Goal: Task Accomplishment & Management: Manage account settings

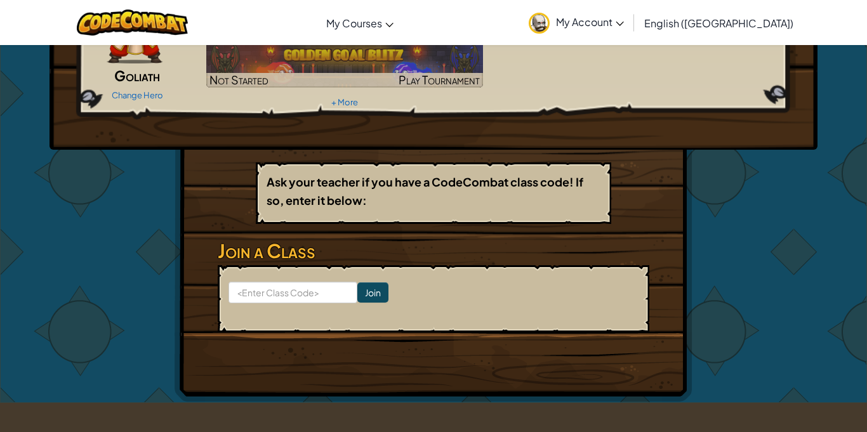
scroll to position [117, 0]
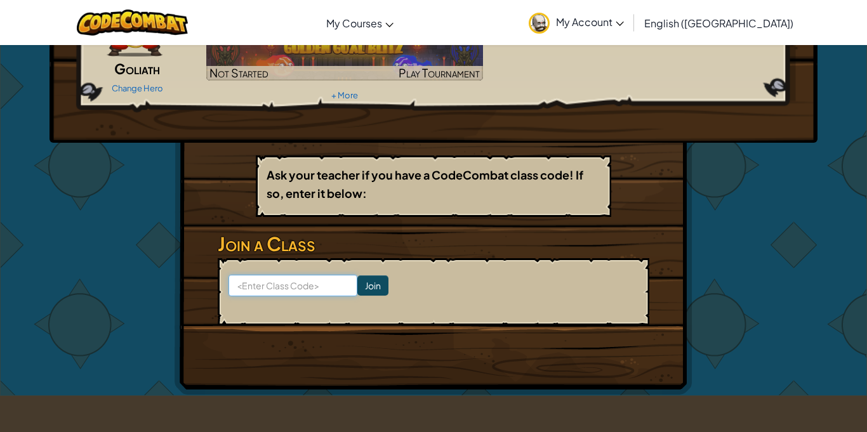
click at [298, 279] on input at bounding box center [293, 286] width 129 height 22
type input "d"
type input "q"
type input "zapsingfind"
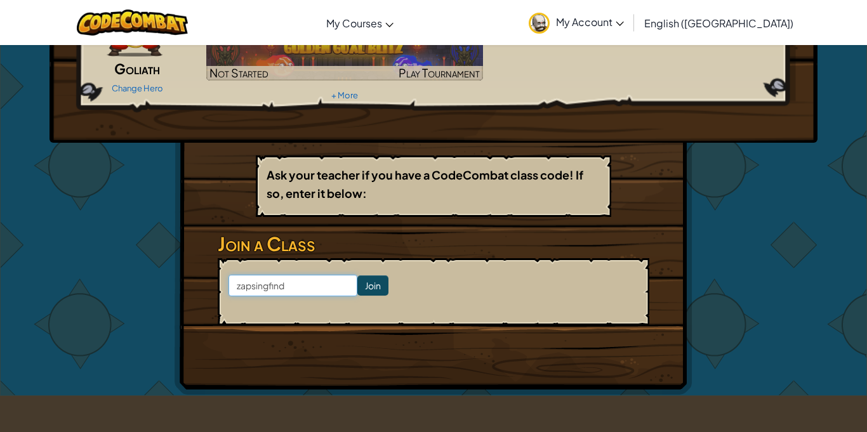
click input "Join" at bounding box center [372, 286] width 31 height 20
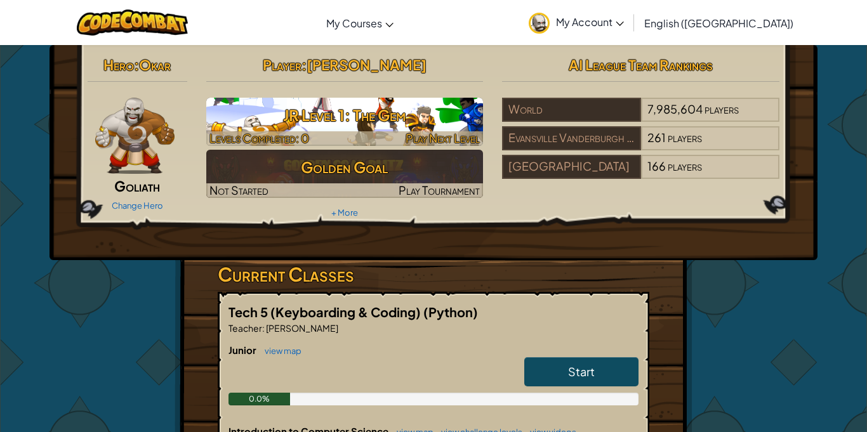
click at [298, 131] on span "Levels Completed: 0" at bounding box center [260, 138] width 100 height 15
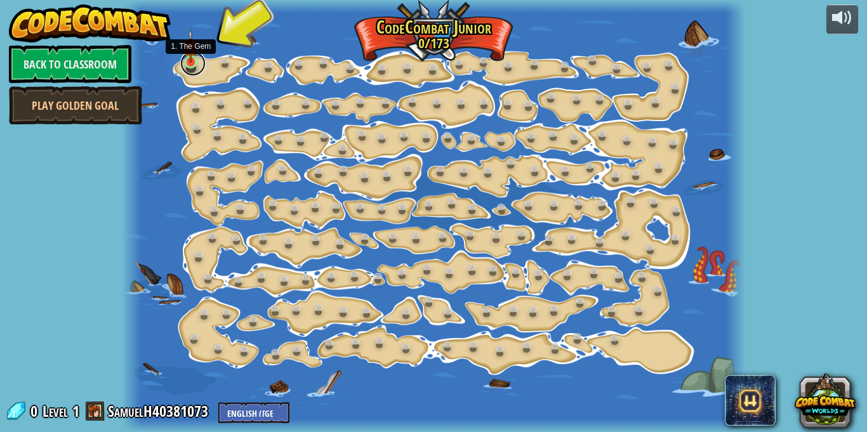
click at [190, 67] on link at bounding box center [192, 63] width 25 height 25
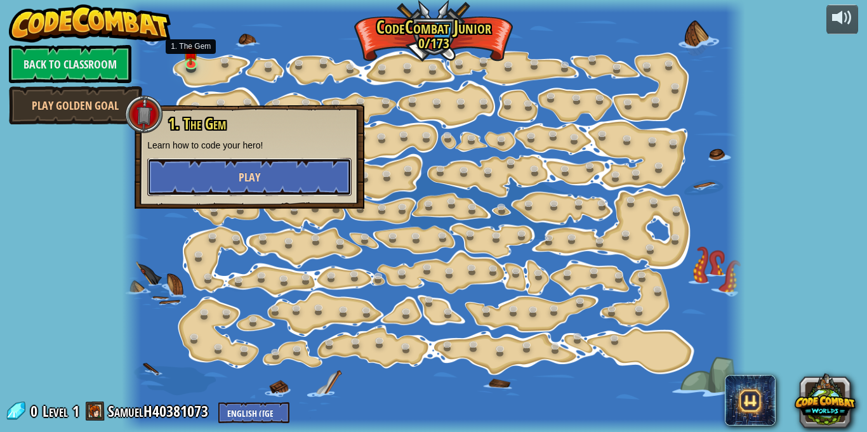
click at [267, 177] on button "Play" at bounding box center [249, 177] width 204 height 38
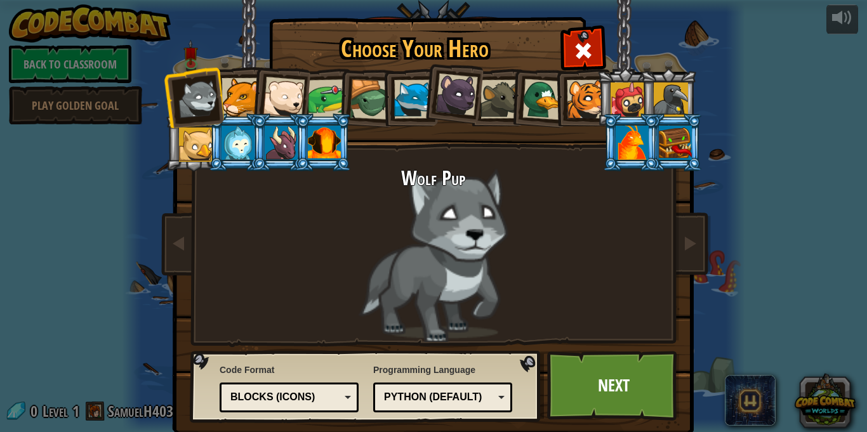
click at [462, 107] on div at bounding box center [457, 95] width 43 height 43
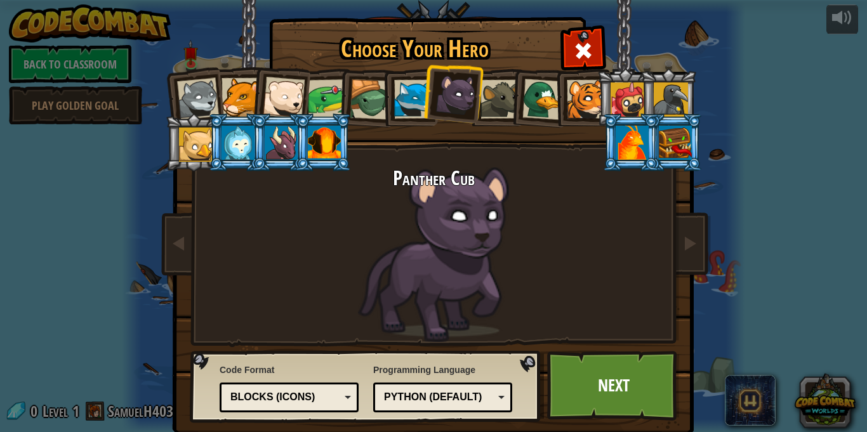
click at [586, 106] on div at bounding box center [586, 99] width 39 height 39
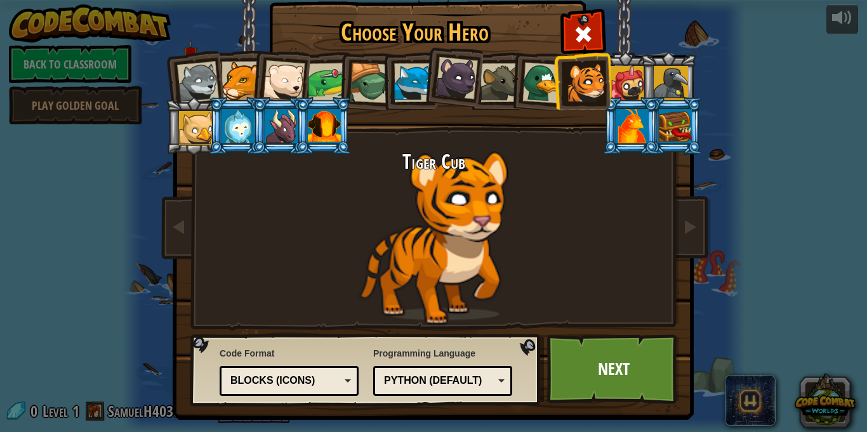
scroll to position [17, 0]
click at [633, 112] on div at bounding box center [632, 126] width 33 height 34
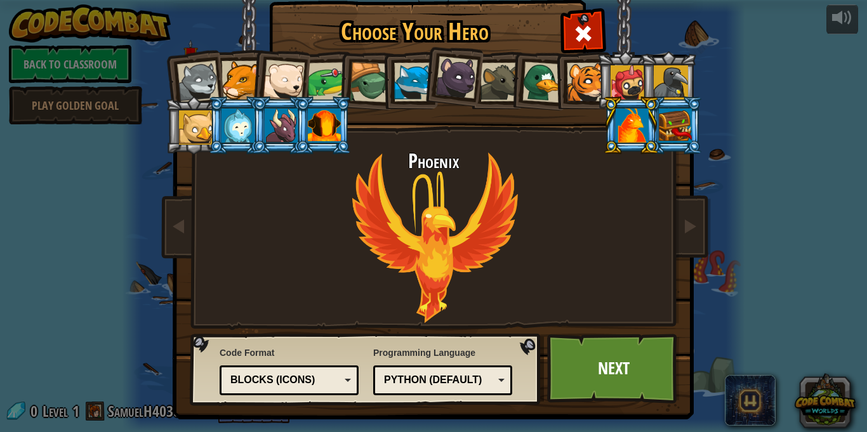
click at [674, 125] on div at bounding box center [675, 126] width 33 height 34
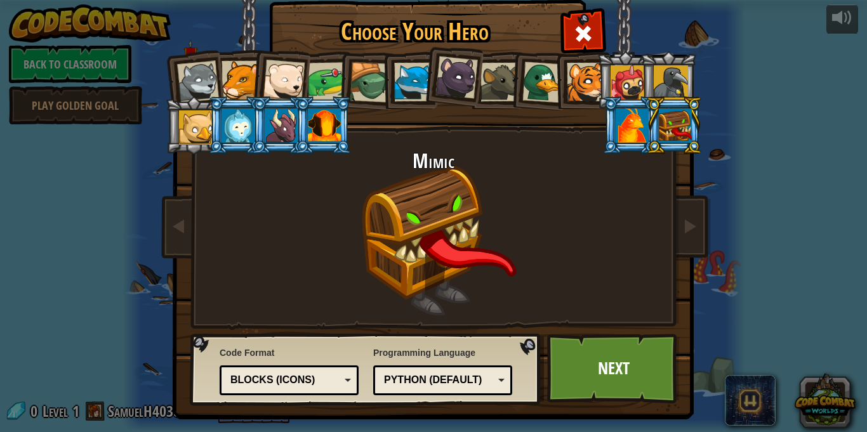
click at [630, 130] on div at bounding box center [632, 126] width 33 height 34
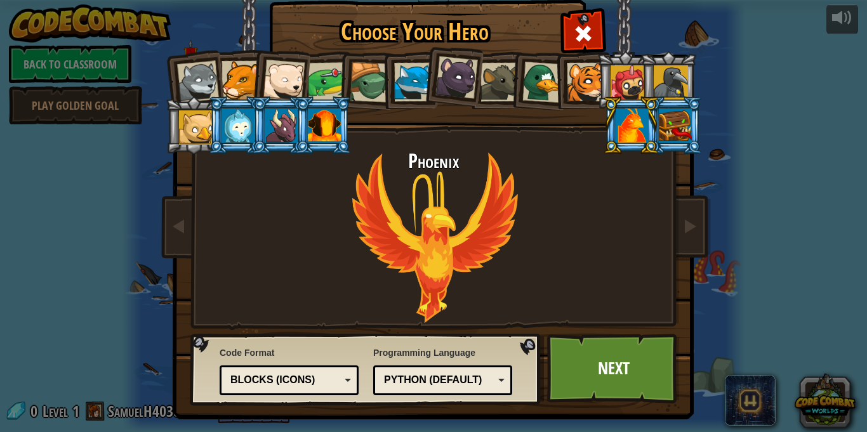
click at [335, 131] on div at bounding box center [324, 126] width 33 height 34
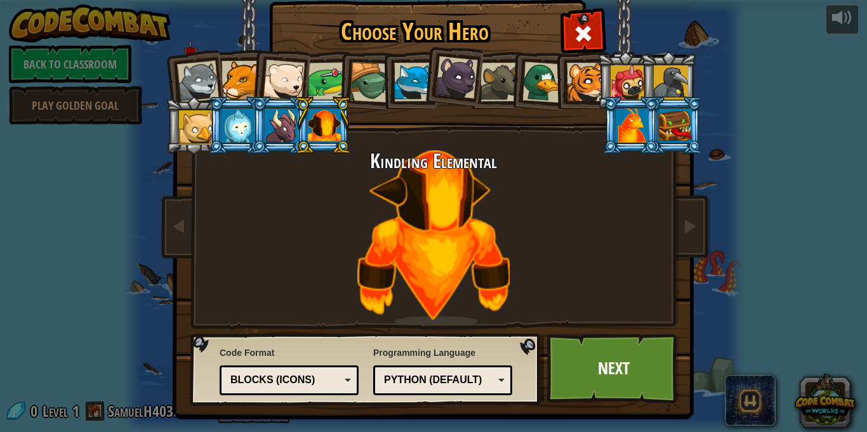
click at [636, 118] on div at bounding box center [632, 126] width 33 height 34
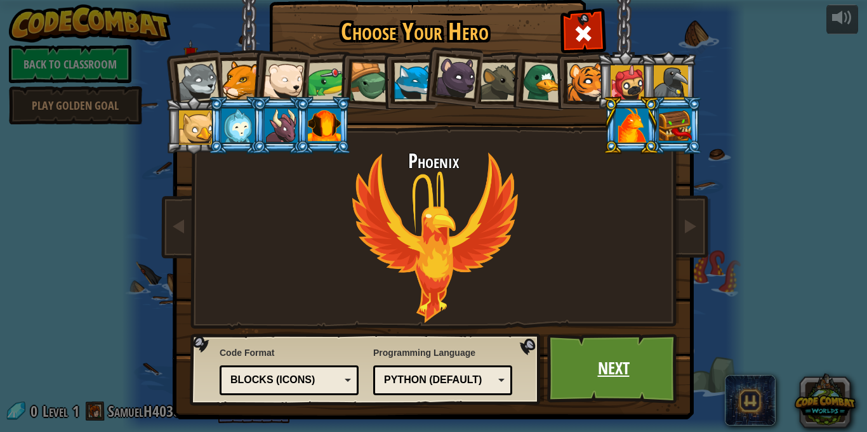
click at [596, 345] on link "Next" at bounding box center [613, 369] width 133 height 70
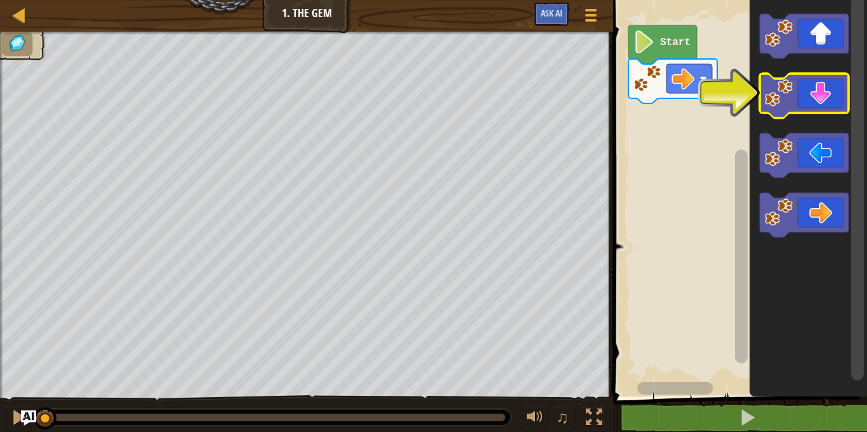
click at [793, 84] on icon "Blockly Workspace" at bounding box center [804, 96] width 89 height 44
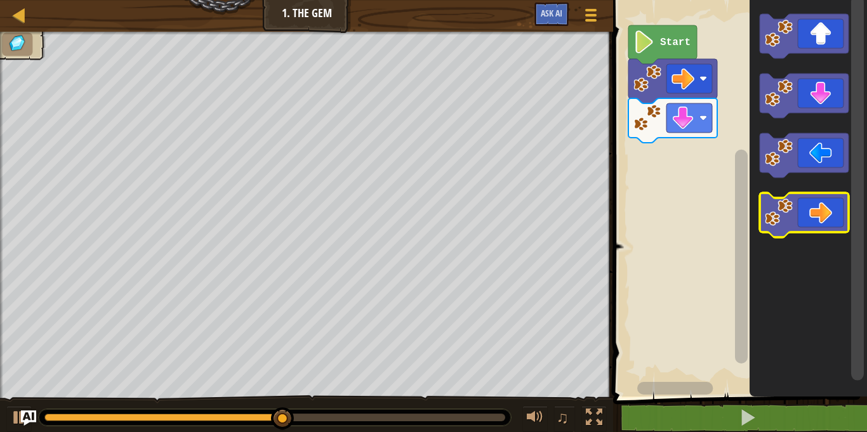
click at [788, 216] on image "Blockly Workspace" at bounding box center [779, 213] width 28 height 28
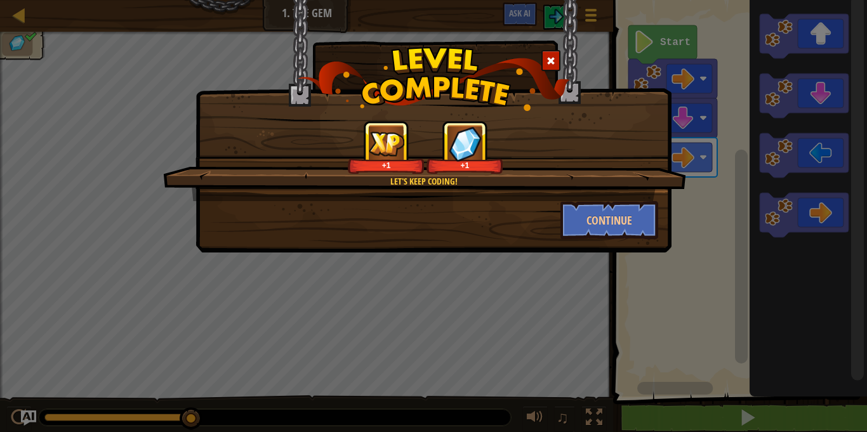
click at [588, 269] on div "Let's keep coding! +1 +1 Continue" at bounding box center [433, 216] width 867 height 432
click at [603, 225] on button "Continue" at bounding box center [610, 220] width 98 height 38
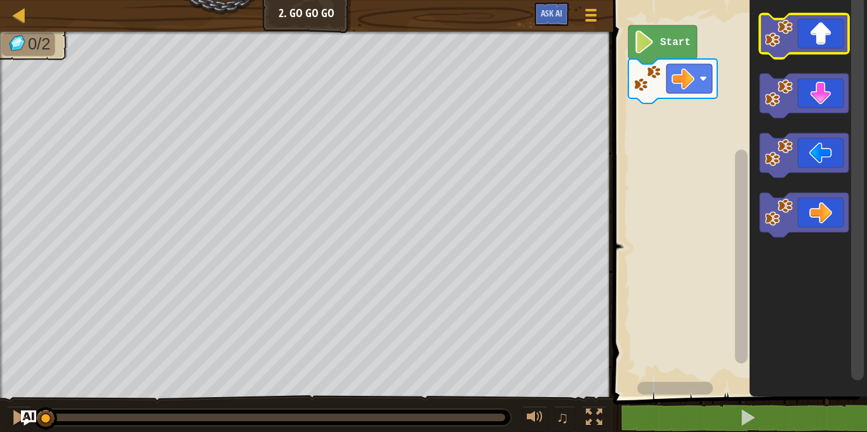
click at [818, 42] on icon "Blockly Workspace" at bounding box center [804, 36] width 89 height 44
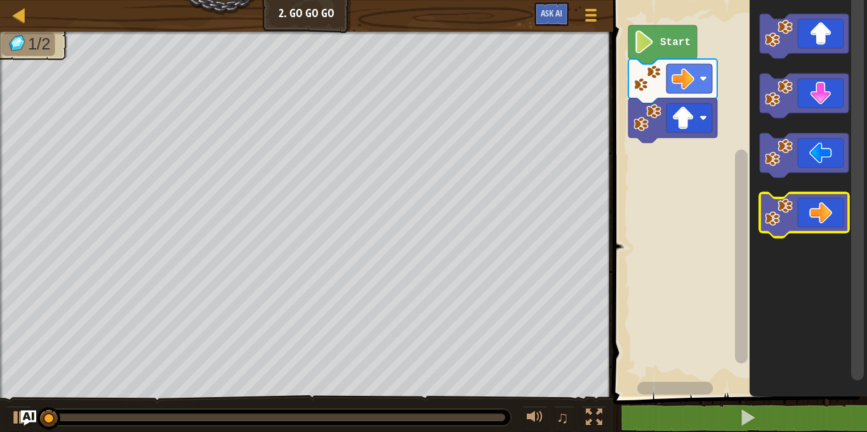
click at [818, 201] on icon "Blockly Workspace" at bounding box center [804, 215] width 89 height 44
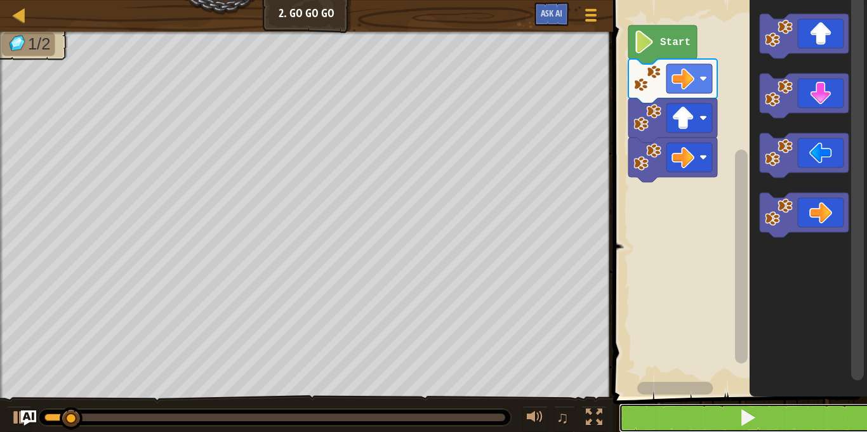
click at [760, 411] on button at bounding box center [748, 418] width 258 height 29
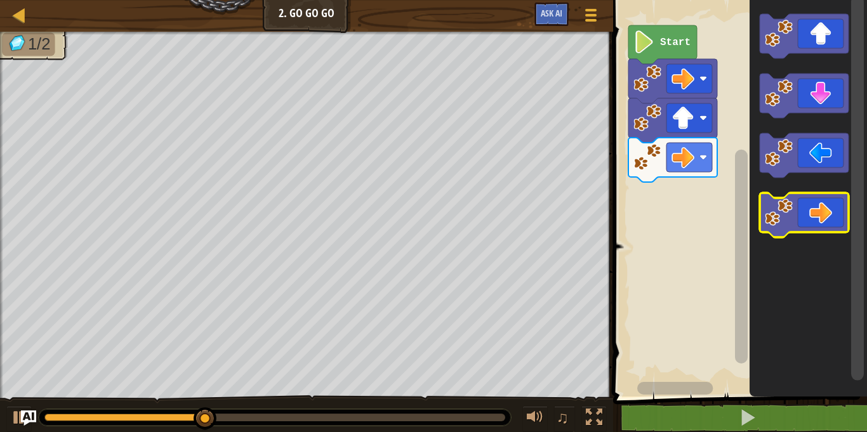
click at [825, 225] on icon "Blockly Workspace" at bounding box center [804, 215] width 89 height 44
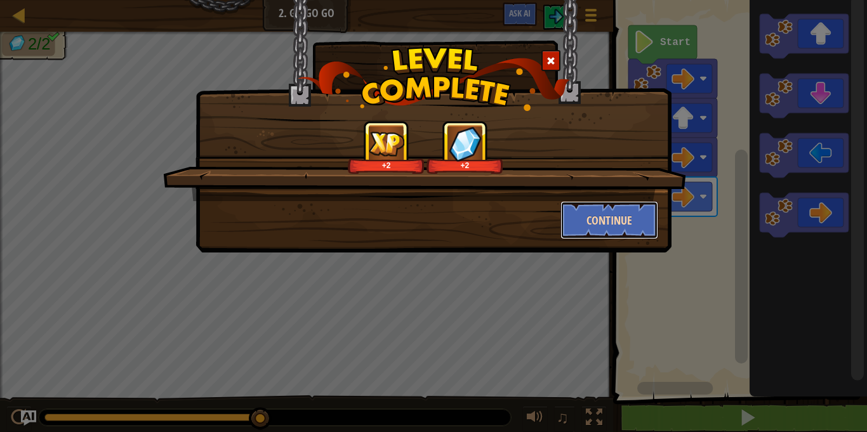
click at [643, 218] on button "Continue" at bounding box center [610, 220] width 98 height 38
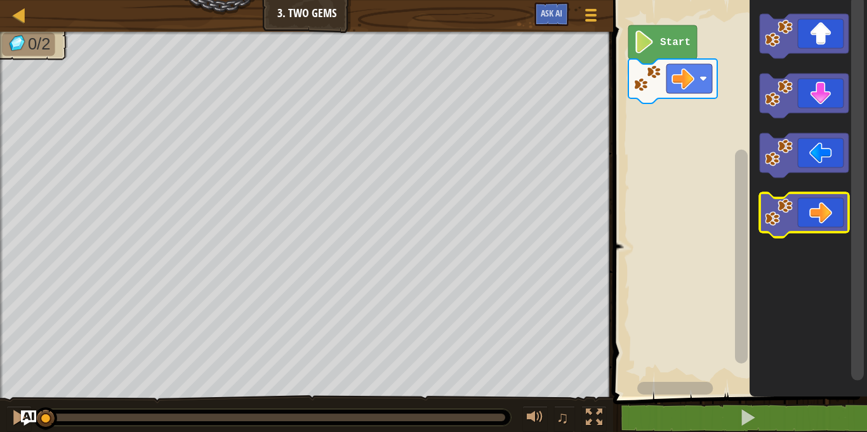
click at [792, 221] on image "Blockly Workspace" at bounding box center [779, 213] width 28 height 28
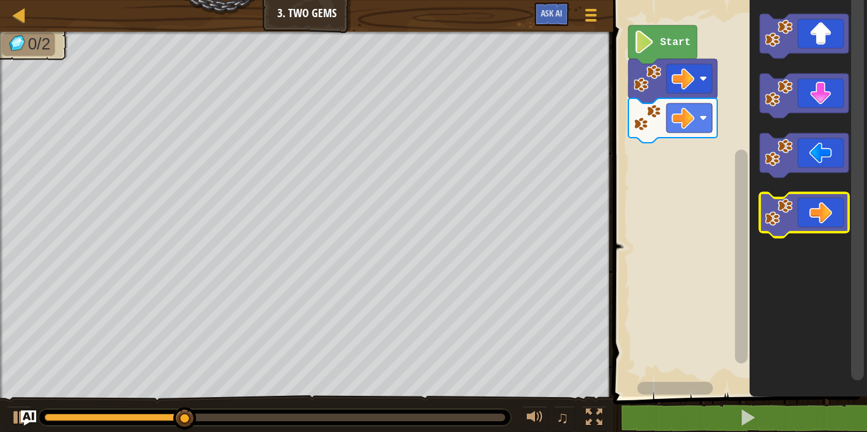
click at [829, 199] on icon "Blockly Workspace" at bounding box center [804, 215] width 89 height 44
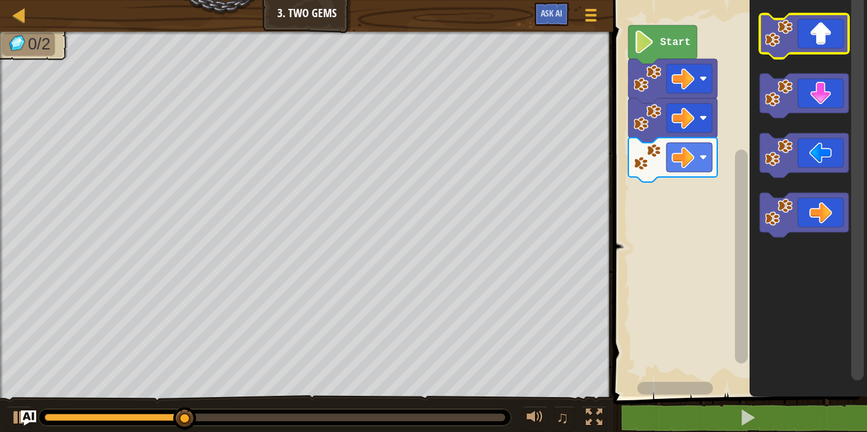
click at [829, 23] on icon "Blockly Workspace" at bounding box center [804, 36] width 89 height 44
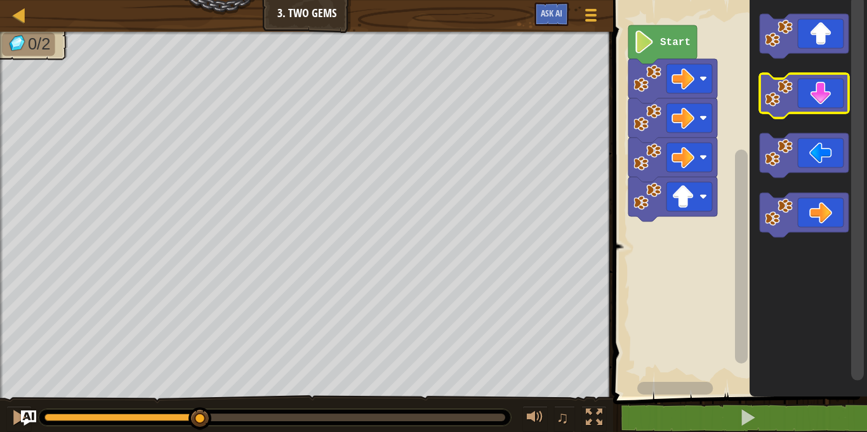
click at [820, 85] on icon "Blockly Workspace" at bounding box center [804, 96] width 89 height 44
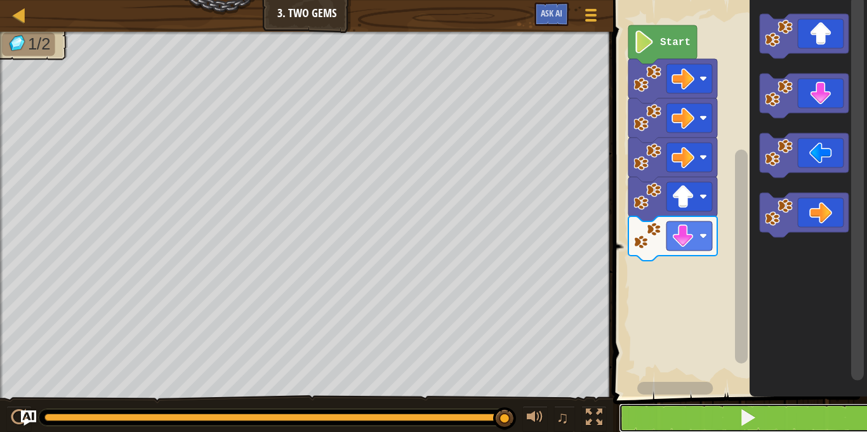
click at [730, 422] on button at bounding box center [748, 418] width 258 height 29
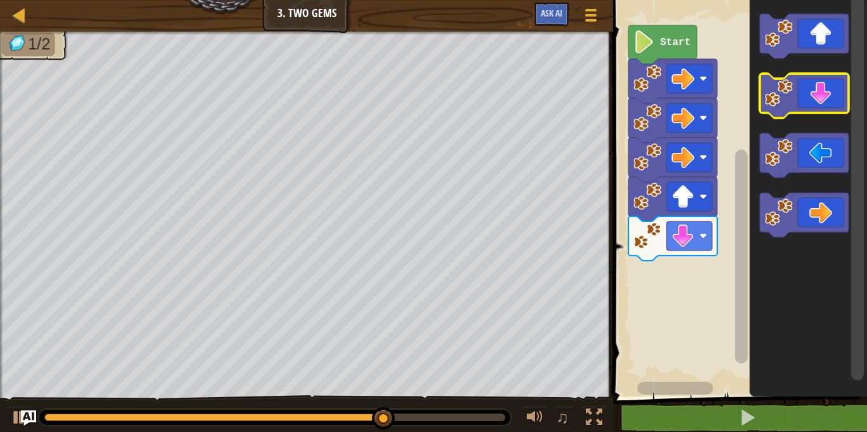
click at [840, 92] on icon "Blockly Workspace" at bounding box center [804, 96] width 89 height 44
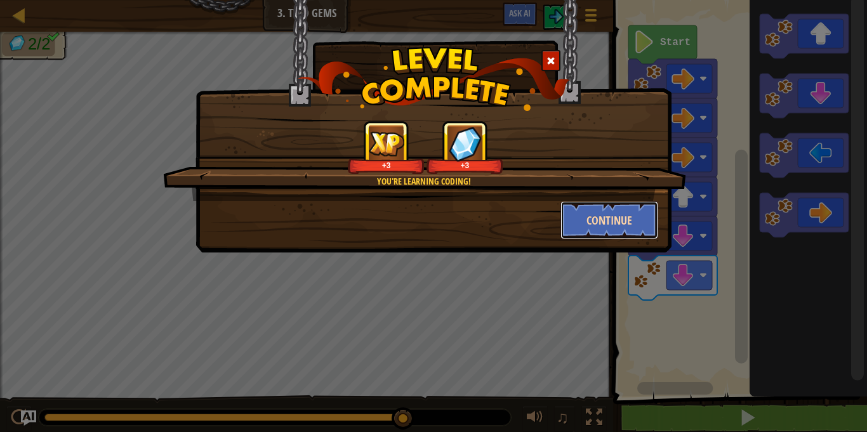
click at [594, 225] on button "Continue" at bounding box center [610, 220] width 98 height 38
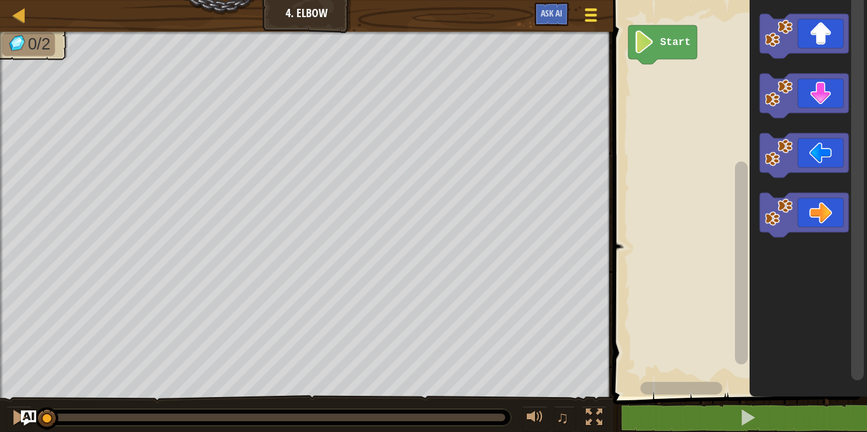
click at [589, 21] on span at bounding box center [591, 20] width 12 height 3
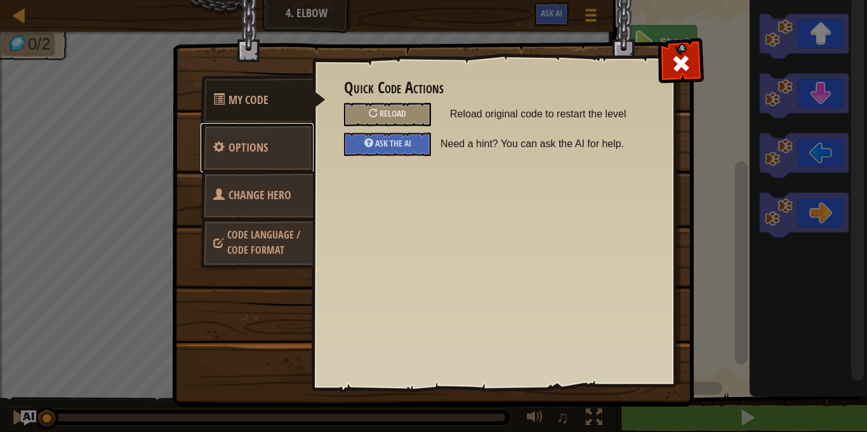
click at [234, 147] on span "Options" at bounding box center [248, 148] width 39 height 16
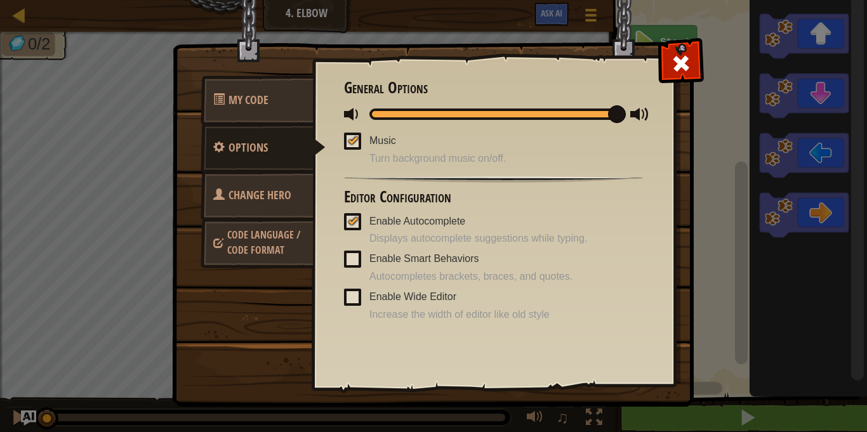
click at [281, 198] on span "Change Hero" at bounding box center [260, 195] width 63 height 16
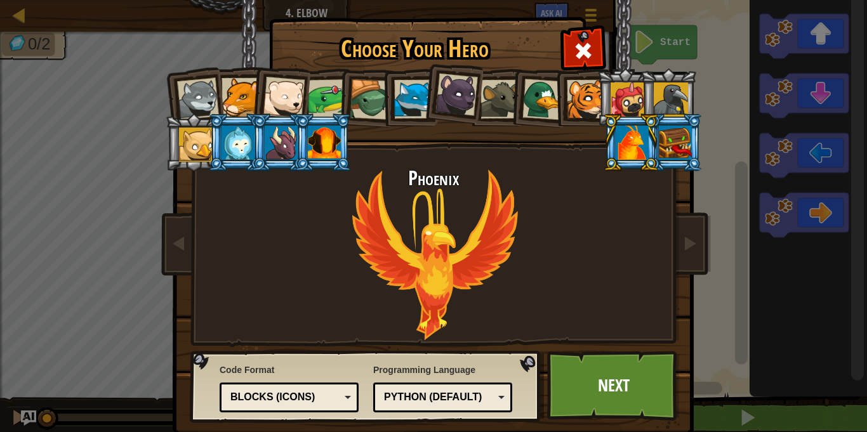
click at [299, 398] on div "Blocks (Icons)" at bounding box center [285, 397] width 110 height 15
click at [595, 379] on link "Next" at bounding box center [613, 386] width 133 height 70
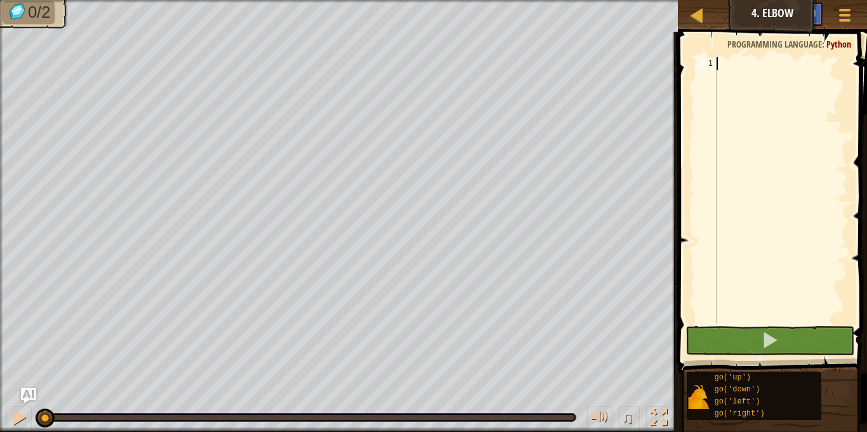
type textarea "go"
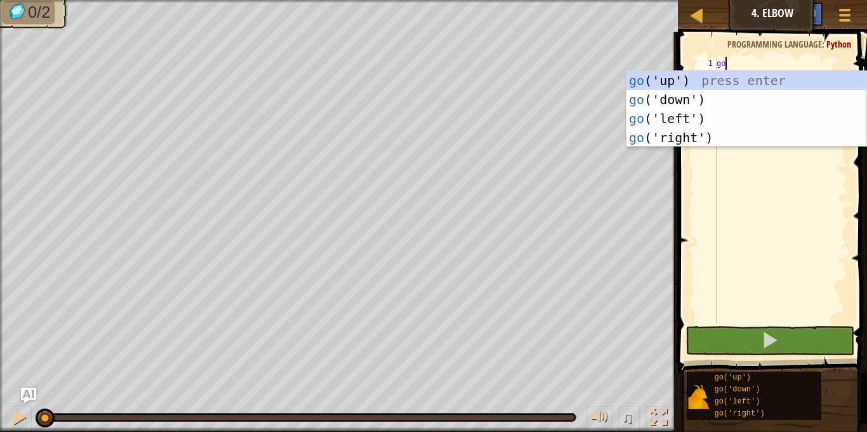
scroll to position [6, 1]
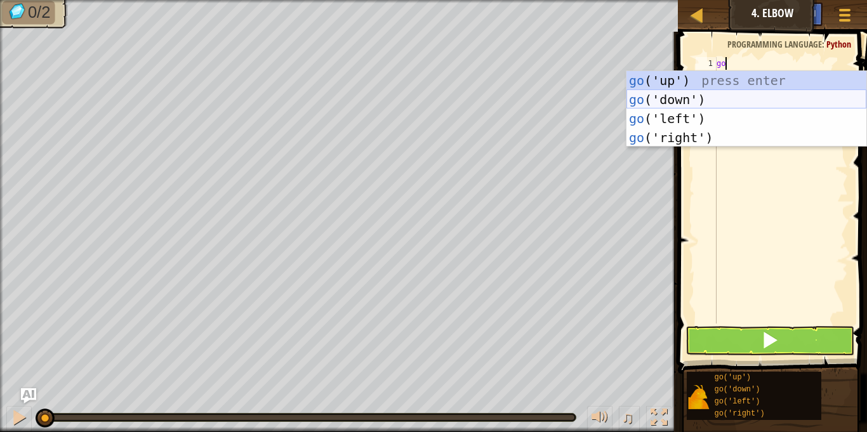
click at [693, 100] on div "go ('up') press enter go ('down') press enter go ('left') press enter go ('righ…" at bounding box center [747, 128] width 240 height 114
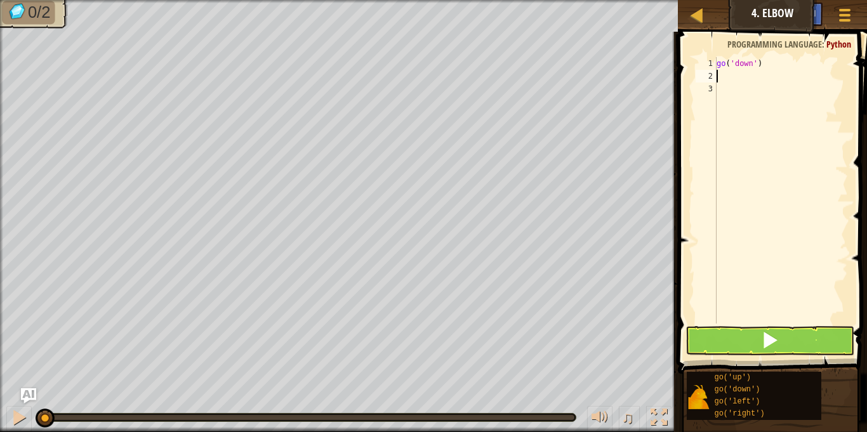
scroll to position [6, 0]
type textarea "g"
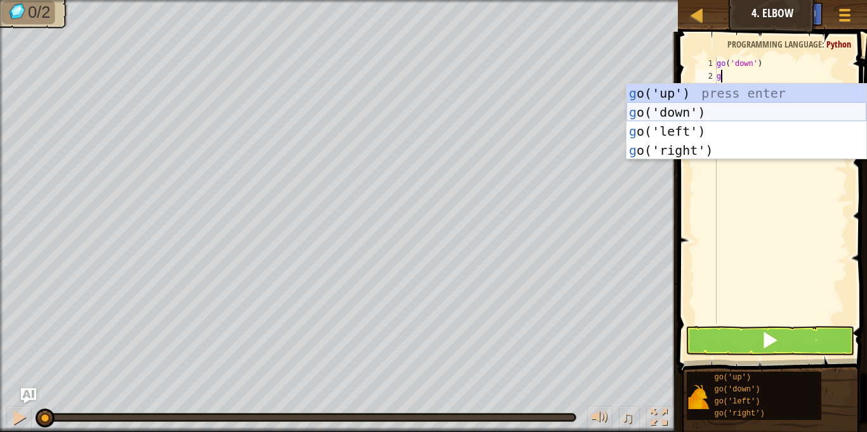
click at [715, 111] on div "g o('up') press enter g o('down') press enter g o('left') press enter g o('righ…" at bounding box center [747, 141] width 240 height 114
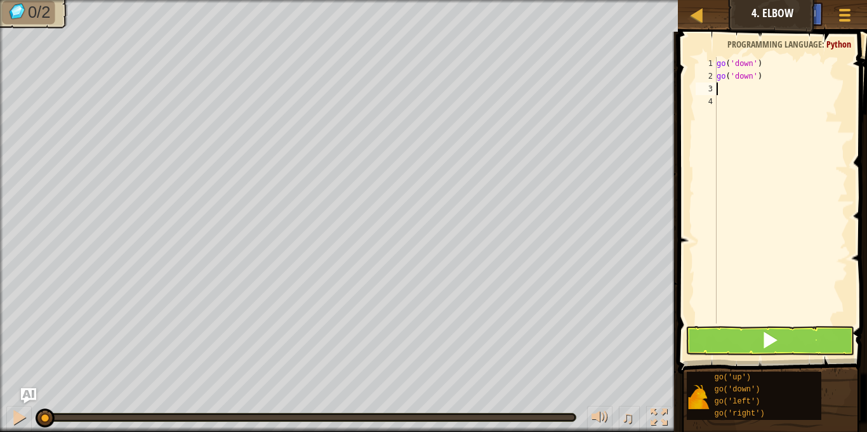
type textarea "g"
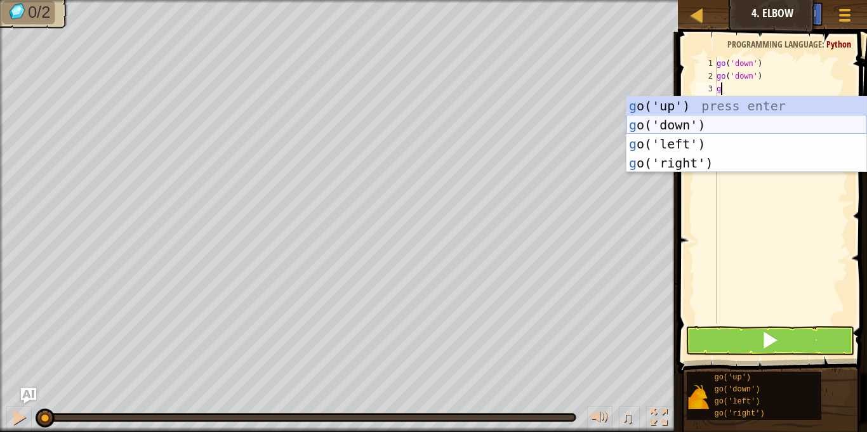
click at [719, 128] on div "g o('up') press enter g o('down') press enter g o('left') press enter g o('righ…" at bounding box center [747, 154] width 240 height 114
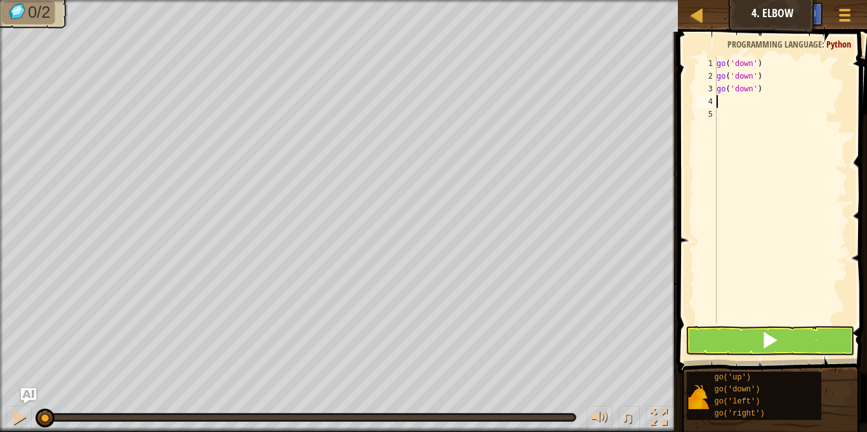
type textarea "l"
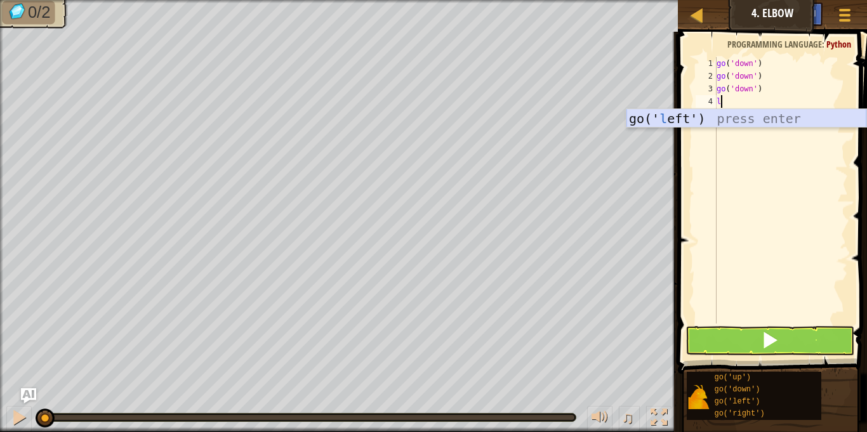
click at [820, 117] on div "go(' l eft') press enter" at bounding box center [747, 137] width 240 height 57
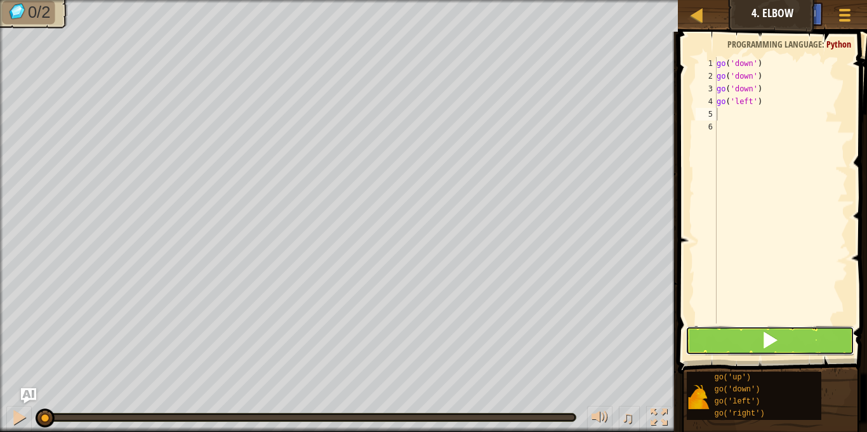
click at [773, 349] on span at bounding box center [770, 340] width 18 height 18
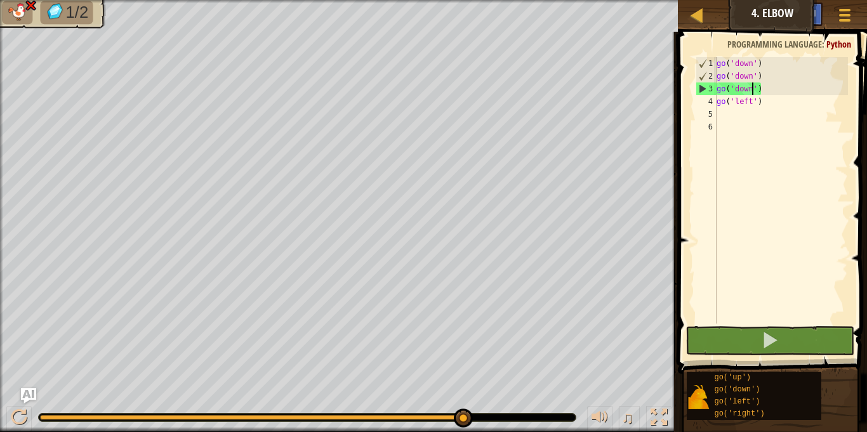
click at [750, 83] on div "go ( 'down' ) go ( 'down' ) go ( 'down' ) go ( 'left' )" at bounding box center [781, 203] width 134 height 292
click at [762, 90] on div "go ( 'down' ) go ( 'down' ) go ( 'down' ) go ( 'left' )" at bounding box center [781, 203] width 134 height 292
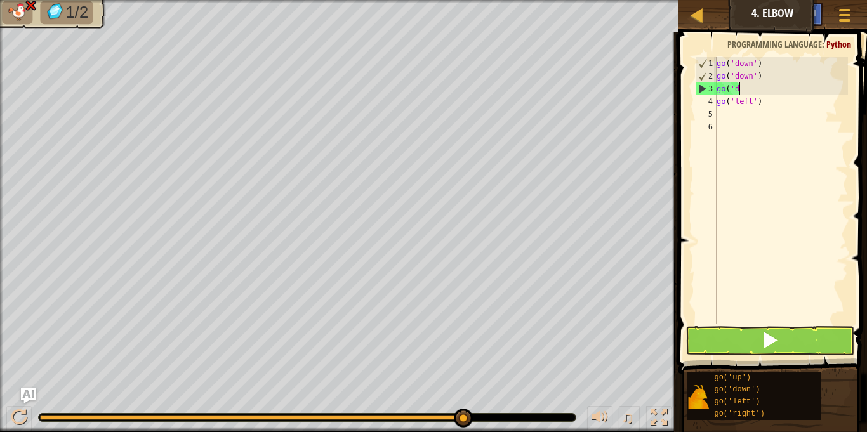
type textarea "g"
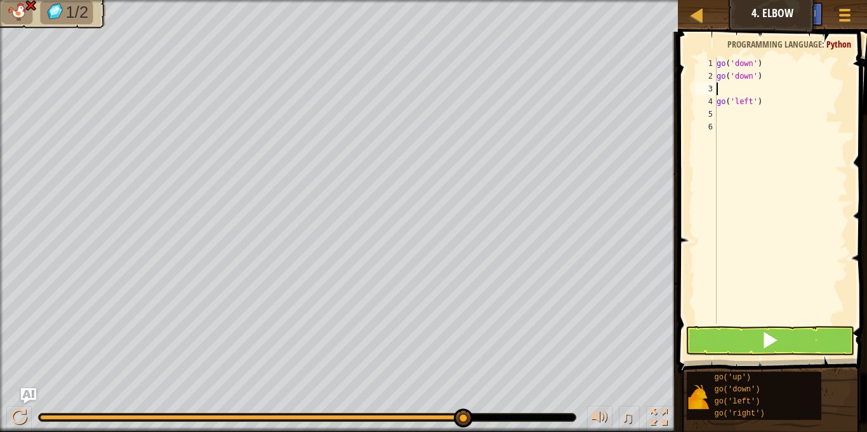
type textarea "g"
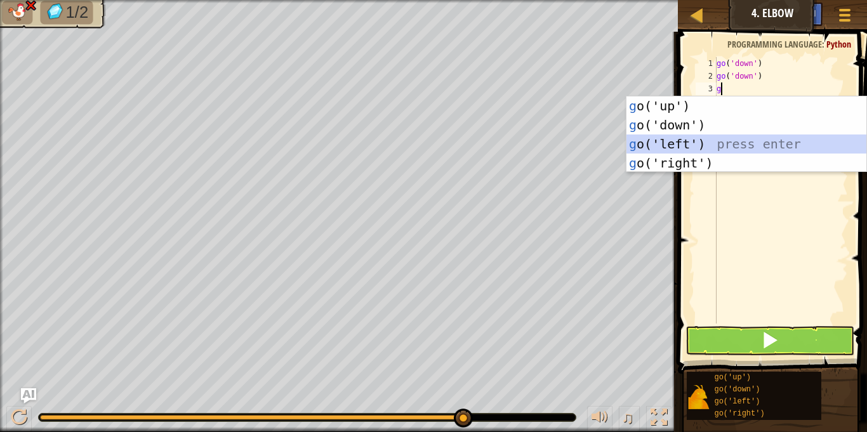
click at [703, 143] on div "g o('up') press enter g o('down') press enter g o('left') press enter g o('righ…" at bounding box center [747, 154] width 240 height 114
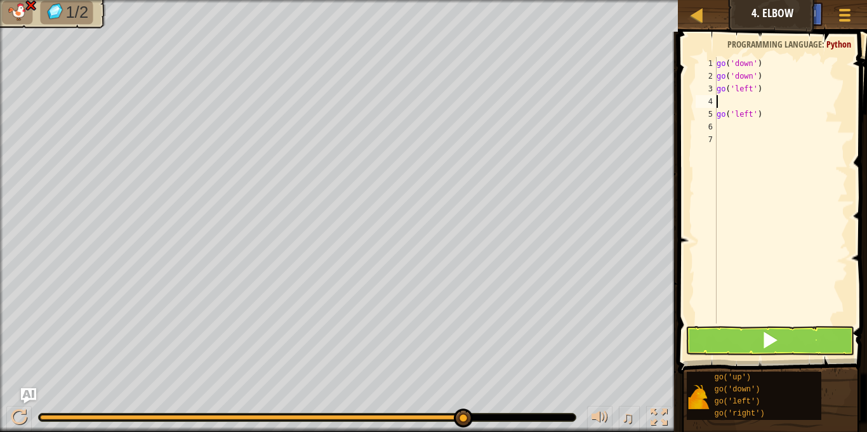
click at [767, 114] on div "go ( 'down' ) go ( 'down' ) go ( 'left' ) go ( 'left' )" at bounding box center [781, 203] width 134 height 292
type textarea "g"
type textarea "go('lef"
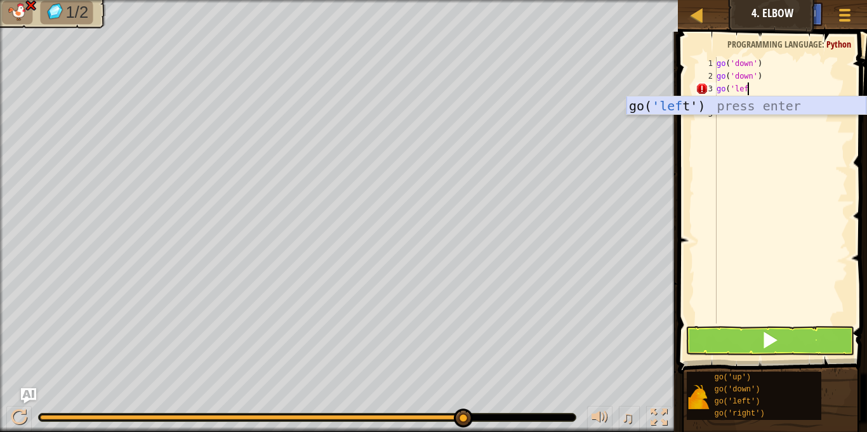
click at [792, 108] on div "go( 'lef t') press enter" at bounding box center [747, 125] width 240 height 57
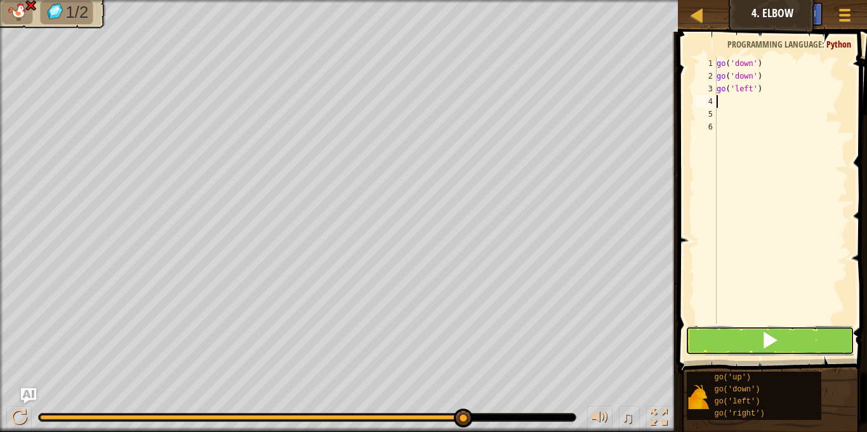
click at [743, 350] on button at bounding box center [770, 340] width 168 height 29
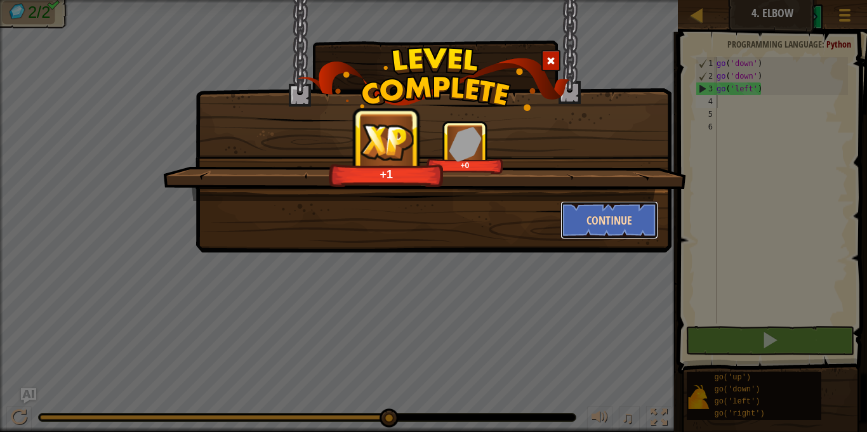
click at [601, 213] on button "Continue" at bounding box center [610, 220] width 98 height 38
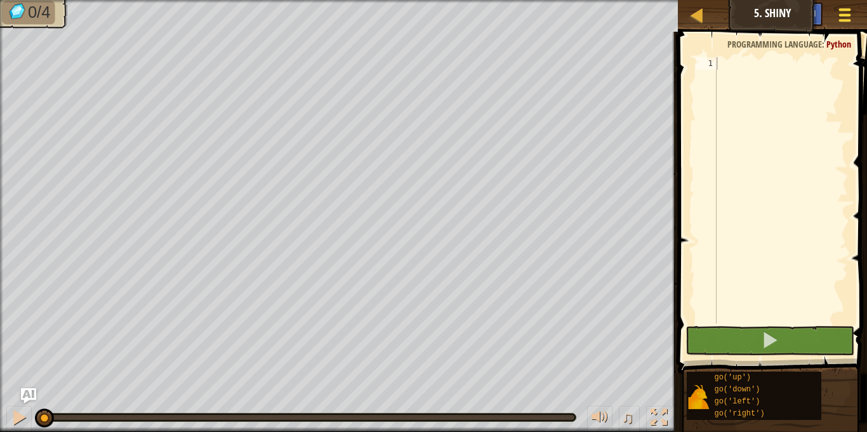
click at [842, 17] on div at bounding box center [844, 15] width 17 height 18
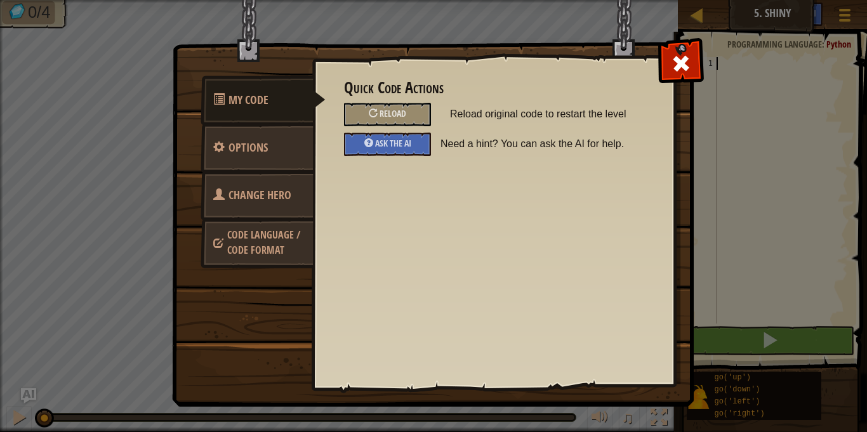
click at [262, 198] on span "Change Hero" at bounding box center [260, 195] width 63 height 16
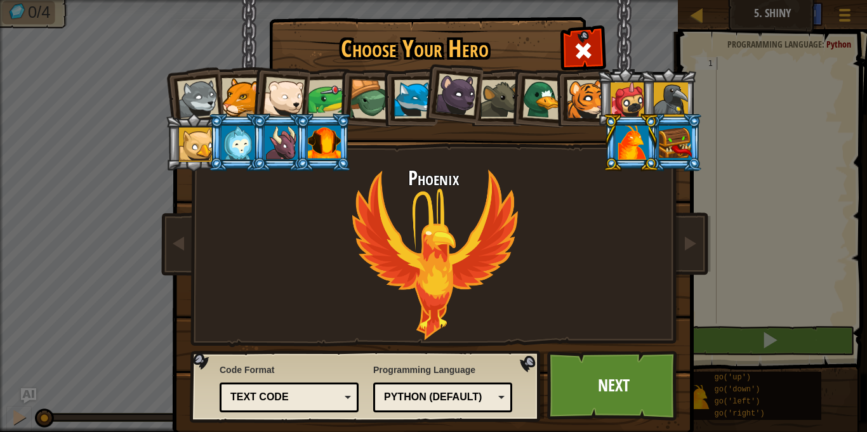
click at [411, 392] on div "Python (Default)" at bounding box center [439, 397] width 110 height 15
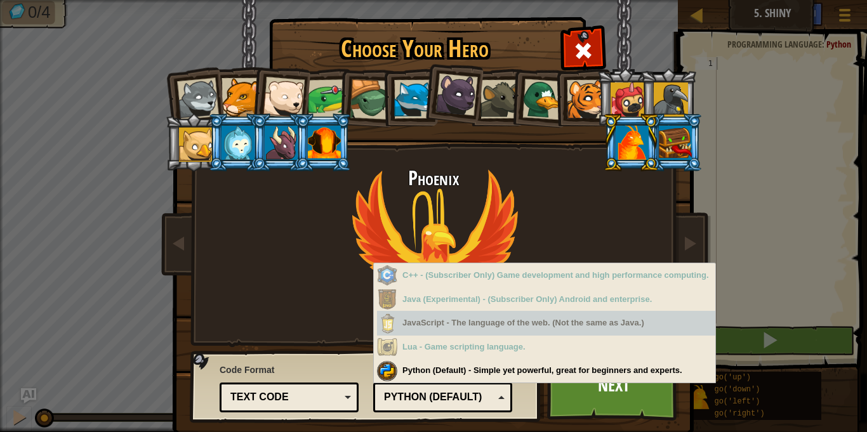
click at [229, 149] on div at bounding box center [238, 143] width 33 height 34
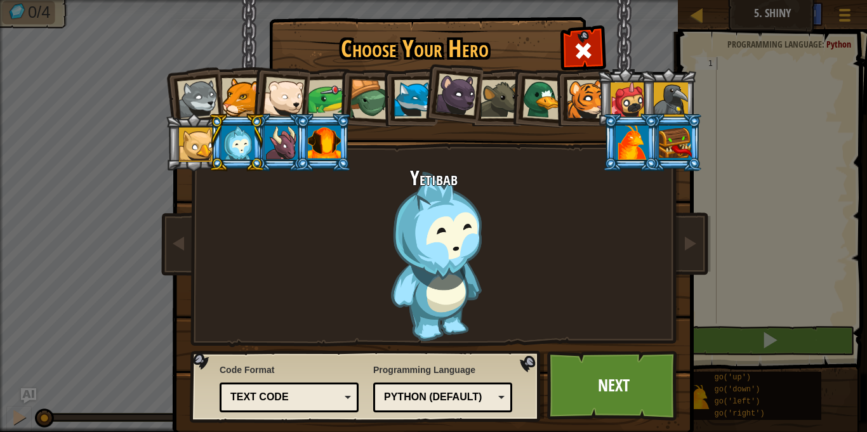
click at [289, 129] on div at bounding box center [281, 143] width 33 height 34
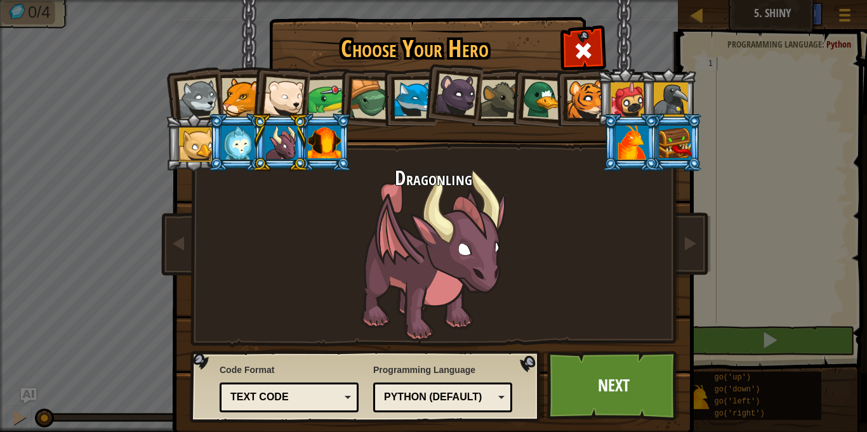
click at [184, 141] on div at bounding box center [196, 145] width 34 height 34
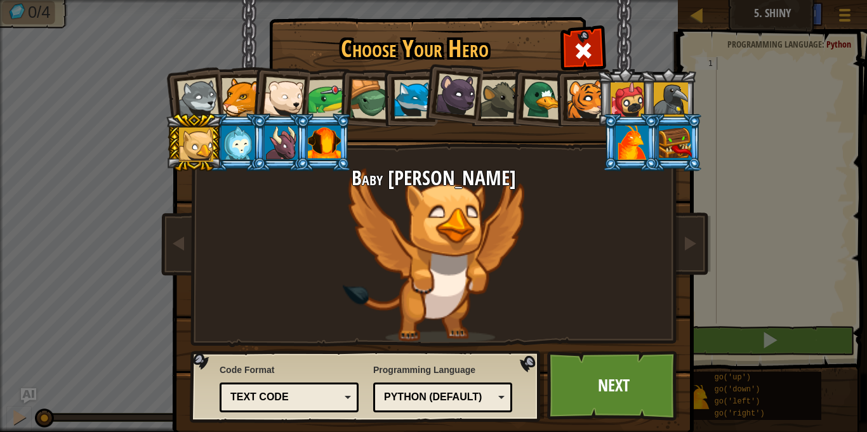
click at [678, 156] on div at bounding box center [675, 143] width 33 height 34
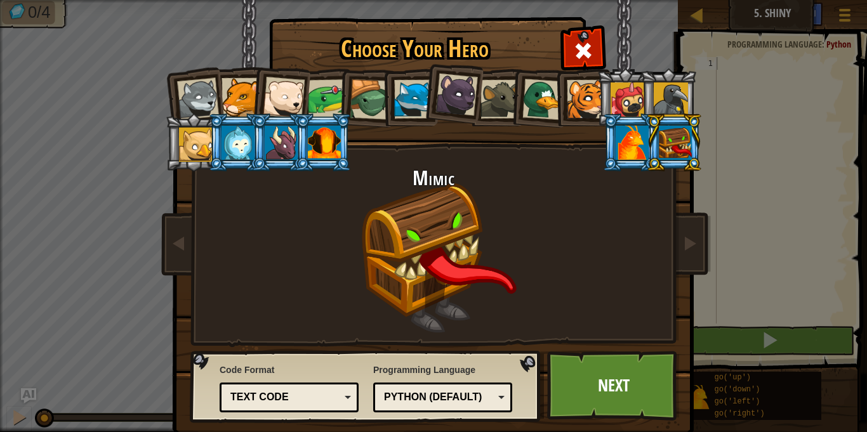
click at [623, 95] on div at bounding box center [628, 100] width 34 height 34
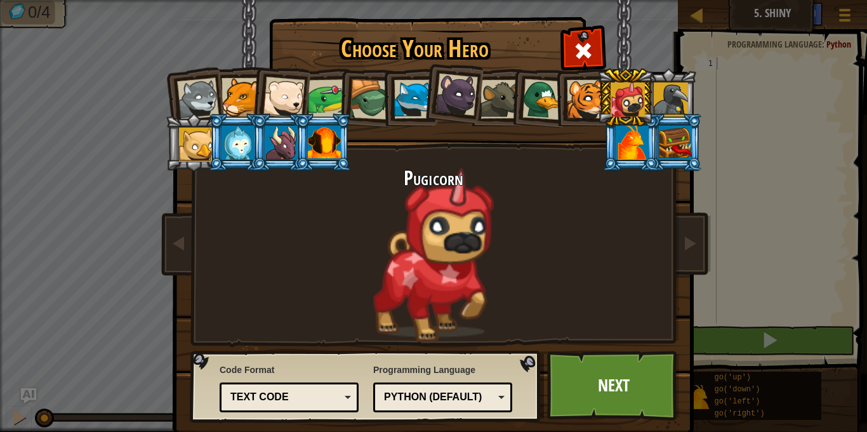
click at [670, 98] on div at bounding box center [671, 100] width 34 height 34
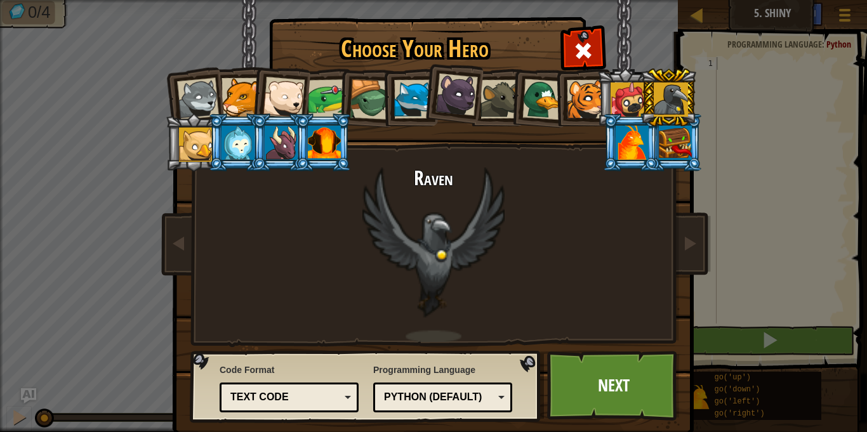
click at [326, 370] on span "Code Format" at bounding box center [289, 370] width 139 height 13
click at [328, 384] on div "Text code Blocks and code Blocks Blocks (Icons) Text code" at bounding box center [289, 398] width 139 height 30
click at [585, 373] on link "Next" at bounding box center [613, 386] width 133 height 70
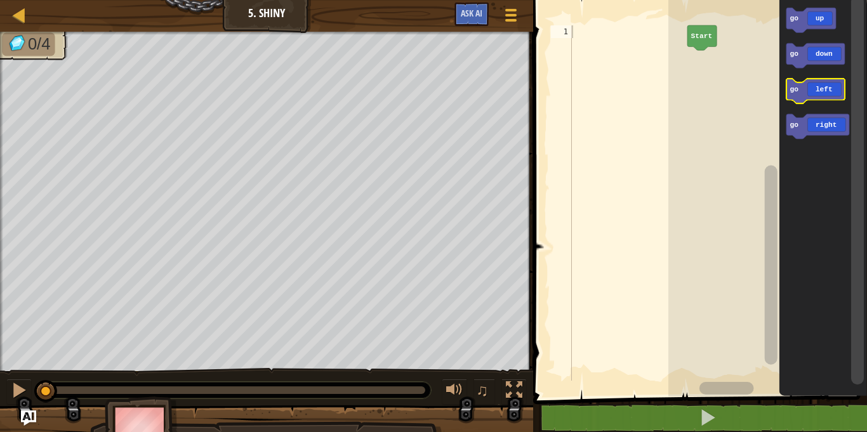
click at [810, 99] on icon "Blockly Workspace" at bounding box center [816, 91] width 58 height 25
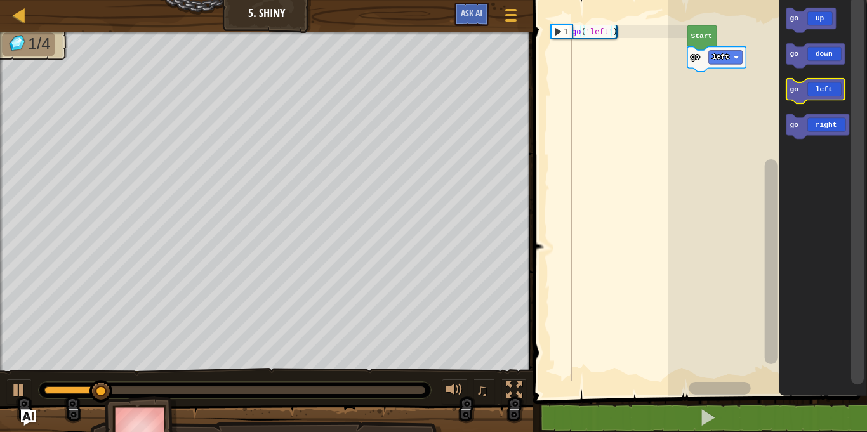
click at [814, 95] on icon "Blockly Workspace" at bounding box center [816, 91] width 58 height 25
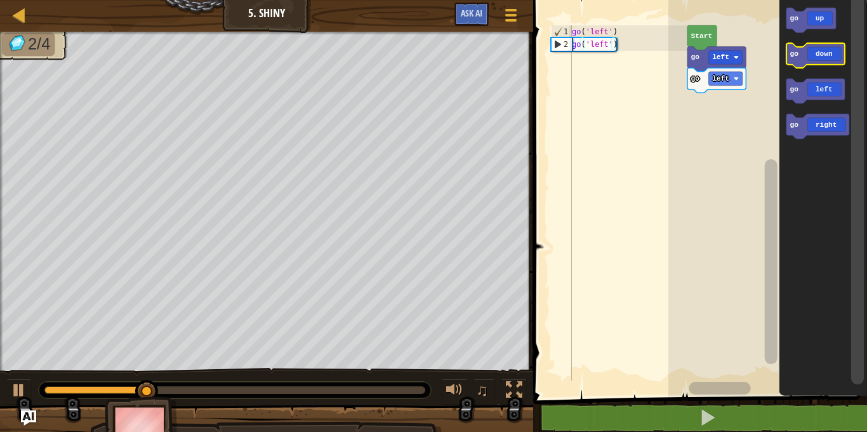
click at [804, 60] on icon "Blockly Workspace" at bounding box center [816, 55] width 58 height 25
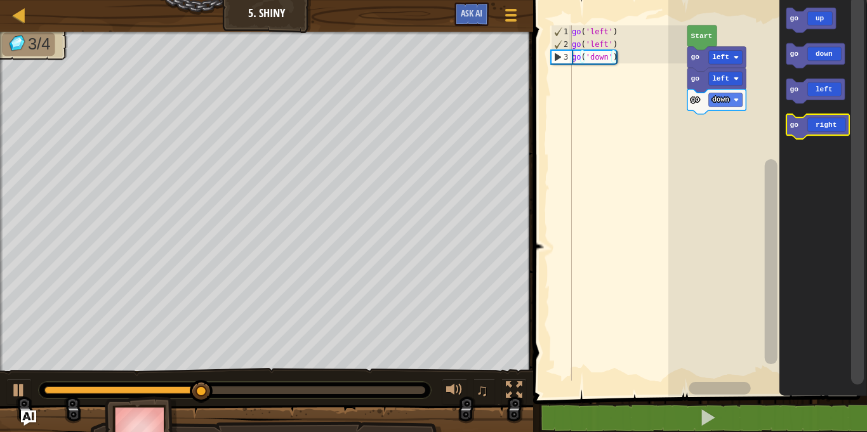
click at [806, 123] on icon "Blockly Workspace" at bounding box center [818, 126] width 63 height 25
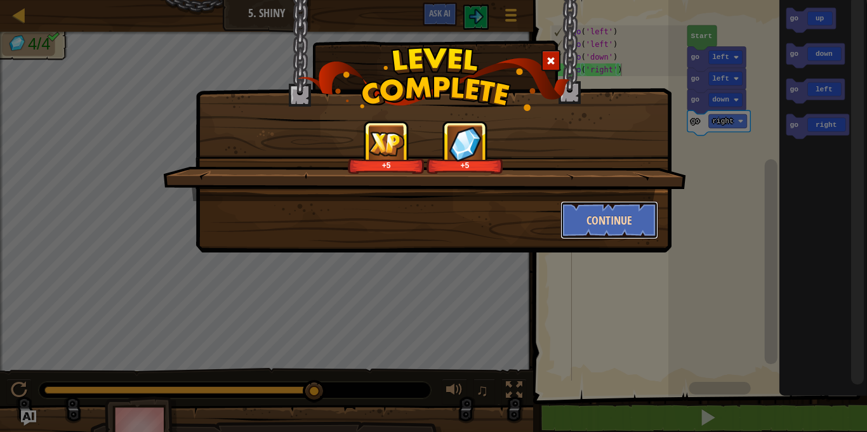
click at [578, 206] on button "Continue" at bounding box center [610, 220] width 98 height 38
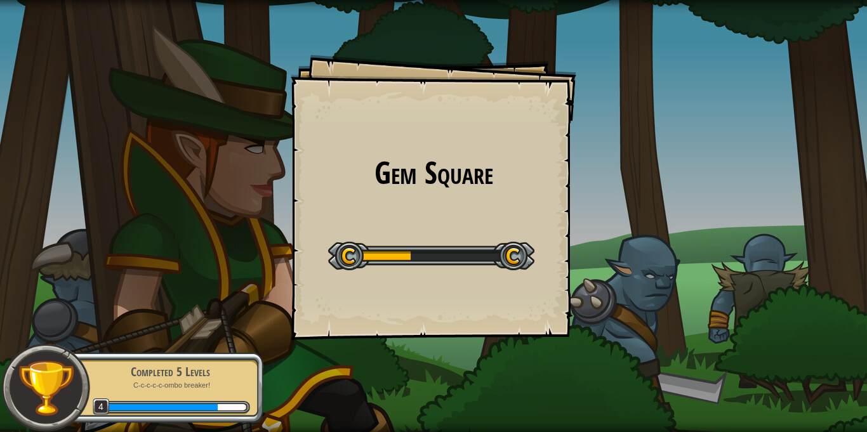
click at [592, 236] on div "Gem Square Goals Start Level Error loading from server. Try refreshing the page…" at bounding box center [433, 216] width 867 height 432
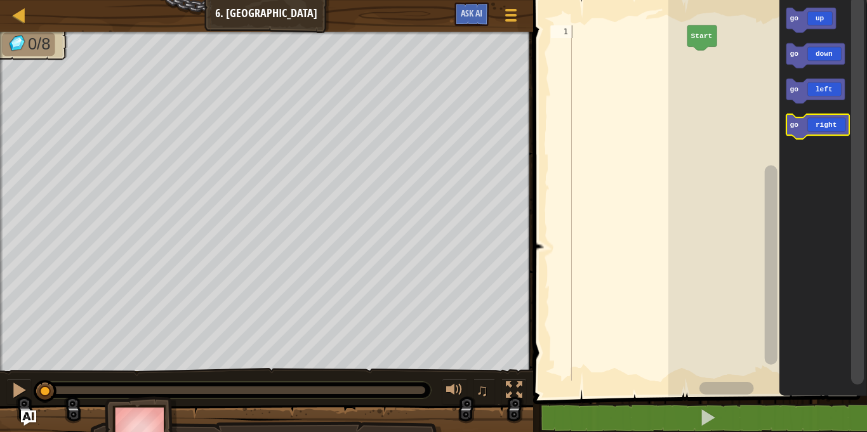
click at [810, 130] on icon "Blockly Workspace" at bounding box center [818, 126] width 63 height 25
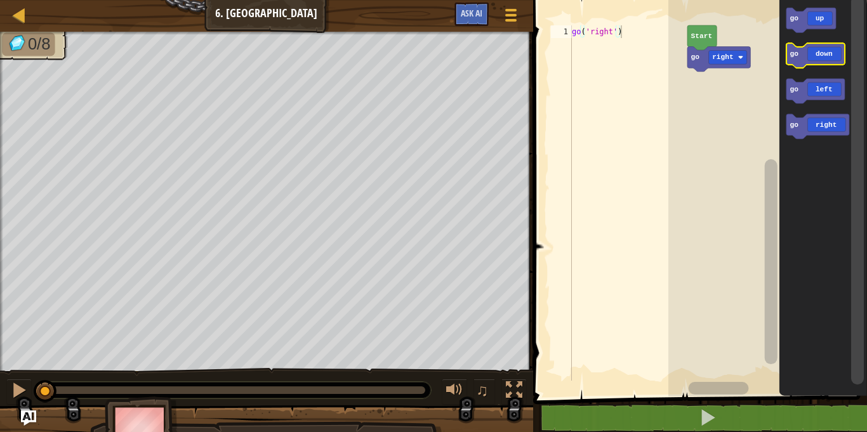
click at [811, 58] on icon "Blockly Workspace" at bounding box center [816, 55] width 58 height 25
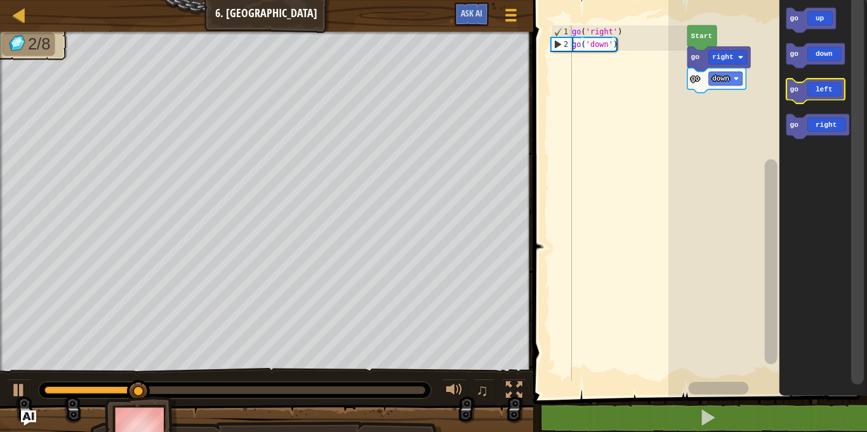
click at [811, 100] on icon "Blockly Workspace" at bounding box center [816, 91] width 58 height 25
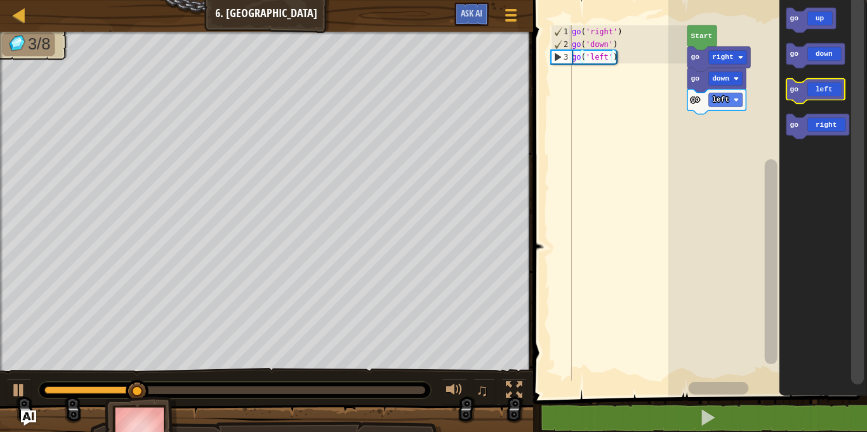
click at [805, 98] on icon "Blockly Workspace" at bounding box center [816, 91] width 58 height 25
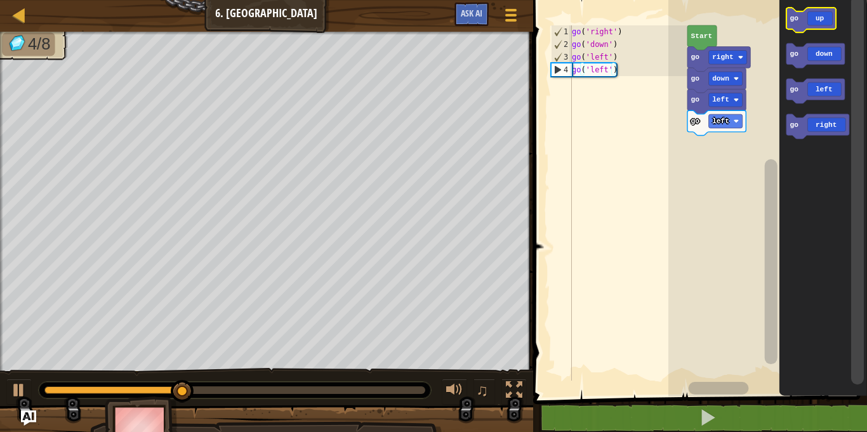
click at [813, 30] on rect "Blockly Workspace" at bounding box center [812, 20] width 50 height 25
click at [802, 21] on icon "Blockly Workspace" at bounding box center [812, 20] width 50 height 25
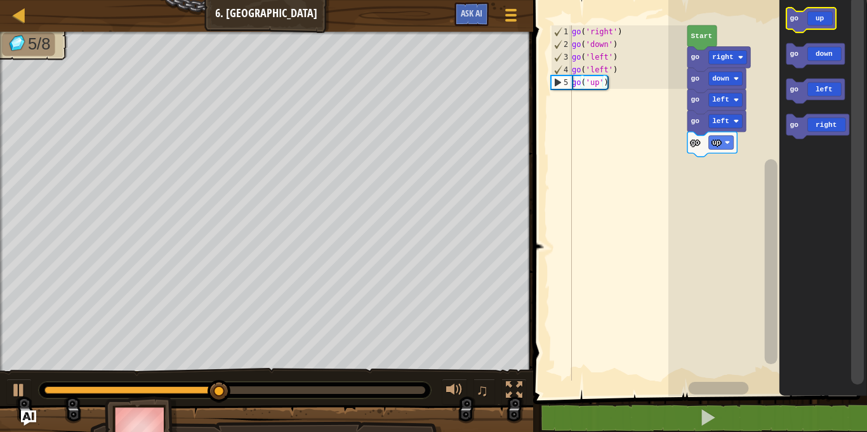
click at [802, 21] on icon "Blockly Workspace" at bounding box center [812, 20] width 50 height 25
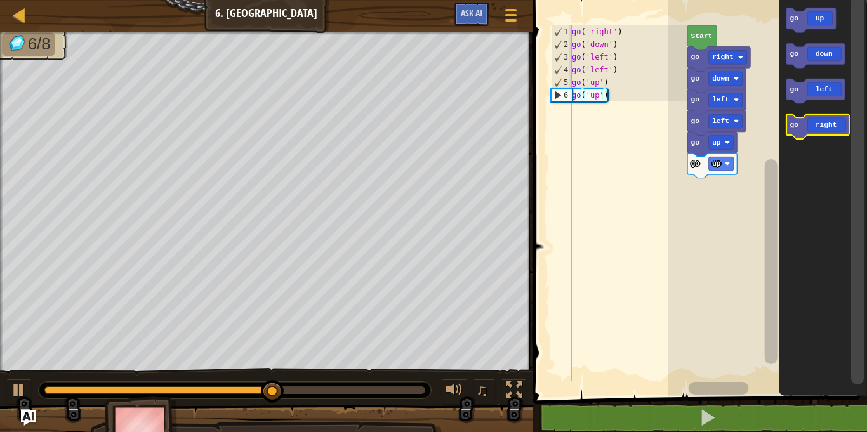
click at [796, 119] on icon "Blockly Workspace" at bounding box center [818, 126] width 63 height 25
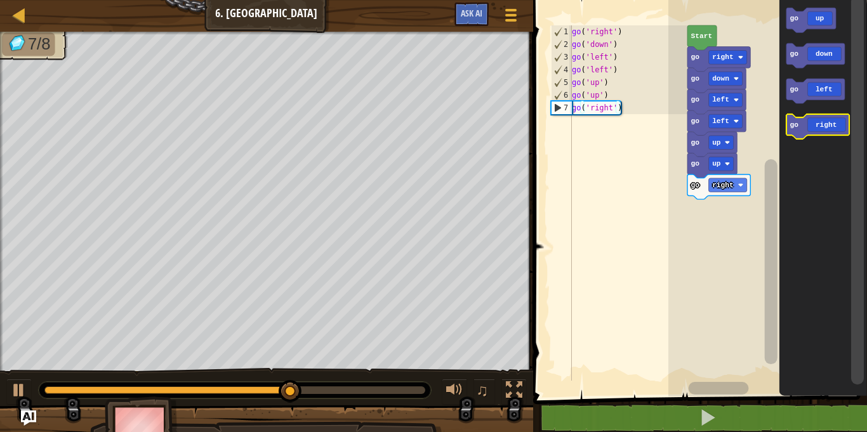
click at [794, 119] on icon "Blockly Workspace" at bounding box center [818, 126] width 63 height 25
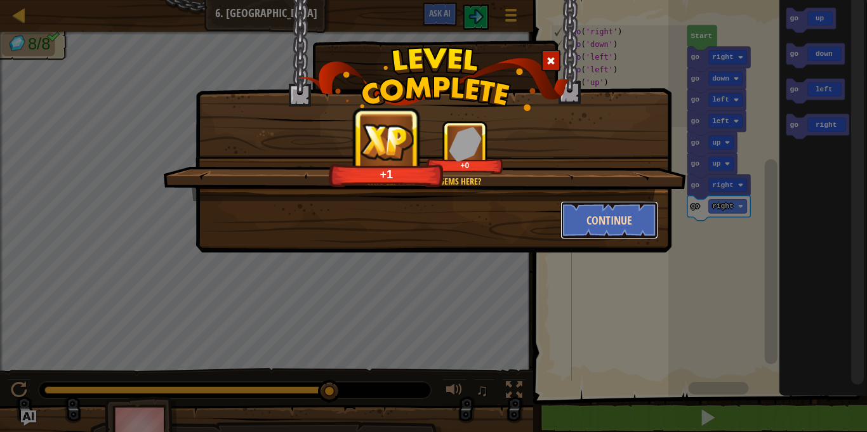
click at [636, 218] on button "Continue" at bounding box center [610, 220] width 98 height 38
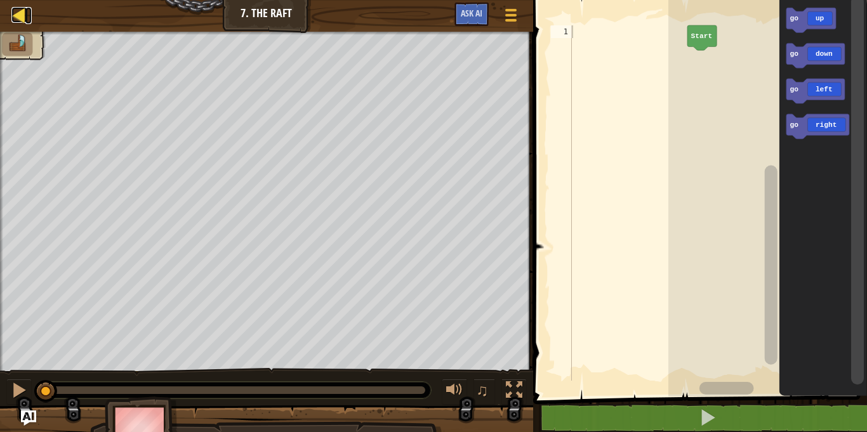
click at [17, 21] on div at bounding box center [19, 15] width 16 height 16
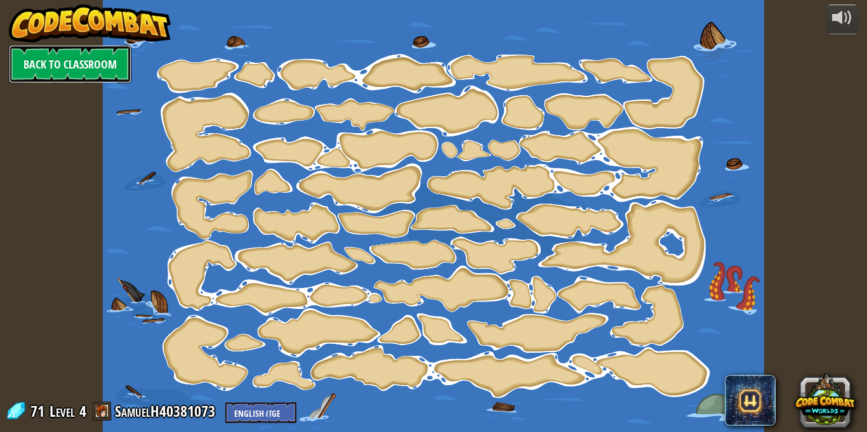
click at [23, 69] on link "Back to Classroom" at bounding box center [70, 64] width 123 height 38
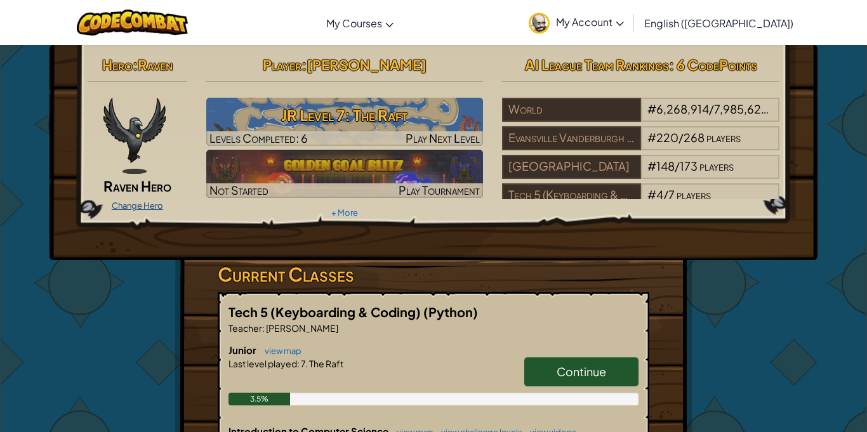
click at [132, 205] on link "Change Hero" at bounding box center [137, 206] width 51 height 10
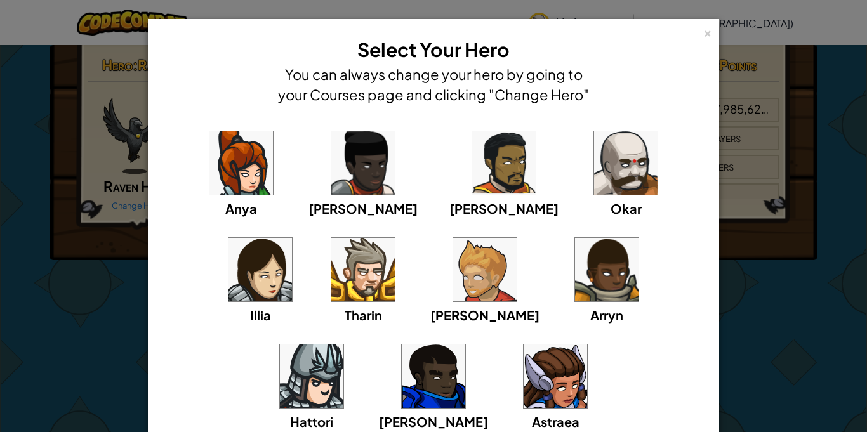
click at [498, 169] on div "Anya [PERSON_NAME] [PERSON_NAME] [PERSON_NAME] Arryn [PERSON_NAME]" at bounding box center [434, 288] width 532 height 320
click at [590, 168] on div "Okar" at bounding box center [625, 173] width 71 height 91
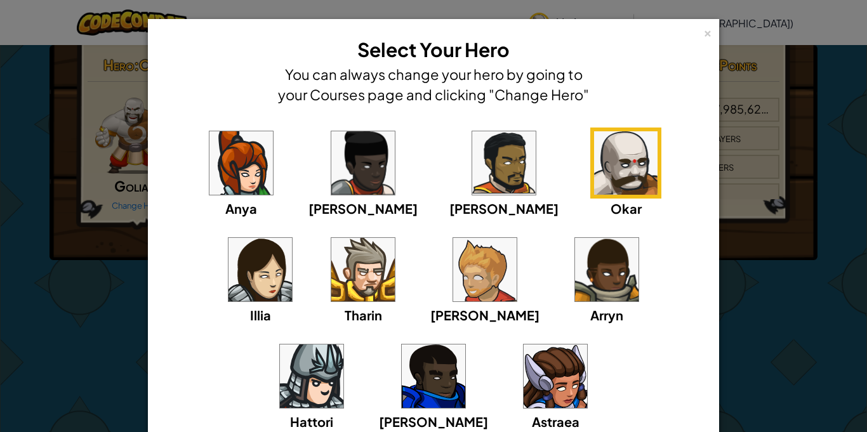
click at [594, 165] on img at bounding box center [625, 162] width 63 height 63
click at [396, 70] on h4 "You can always change your hero by going to your Courses page and clicking "Cha…" at bounding box center [433, 84] width 317 height 41
click at [54, 255] on div "× Select Your Hero You can always change your hero by going to your Courses pag…" at bounding box center [433, 216] width 867 height 432
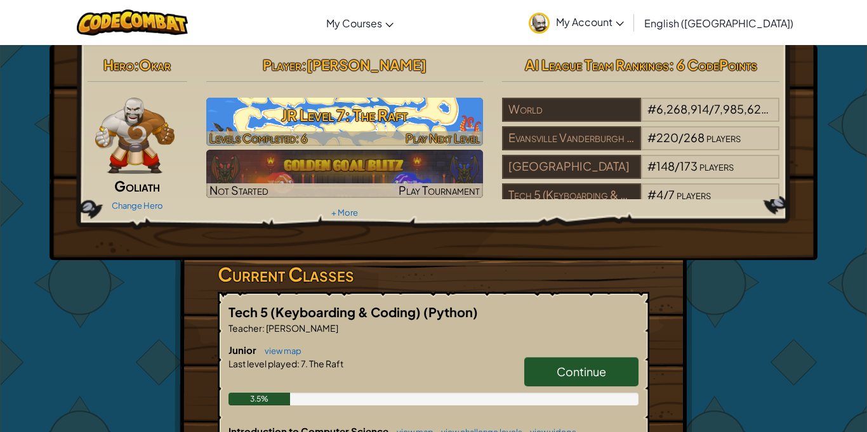
click at [370, 137] on div at bounding box center [344, 138] width 277 height 15
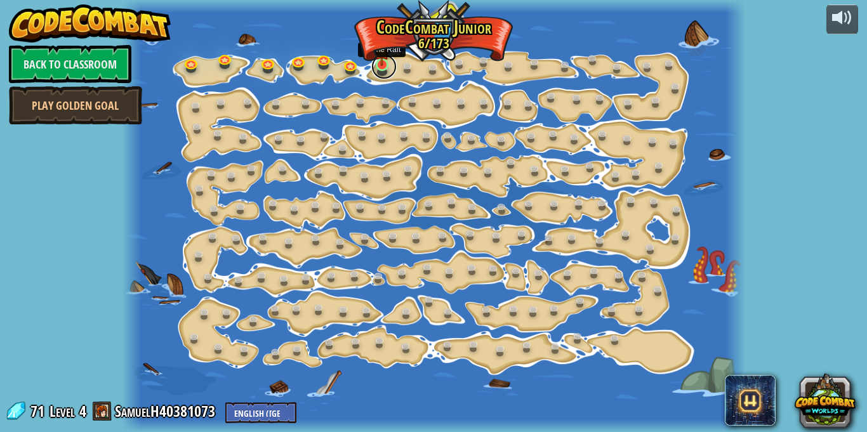
click at [379, 69] on link at bounding box center [383, 66] width 25 height 25
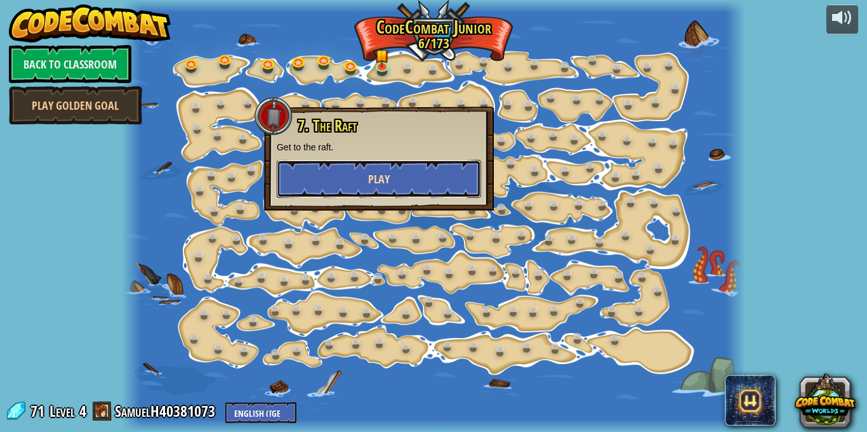
click at [330, 161] on button "Play" at bounding box center [379, 179] width 204 height 38
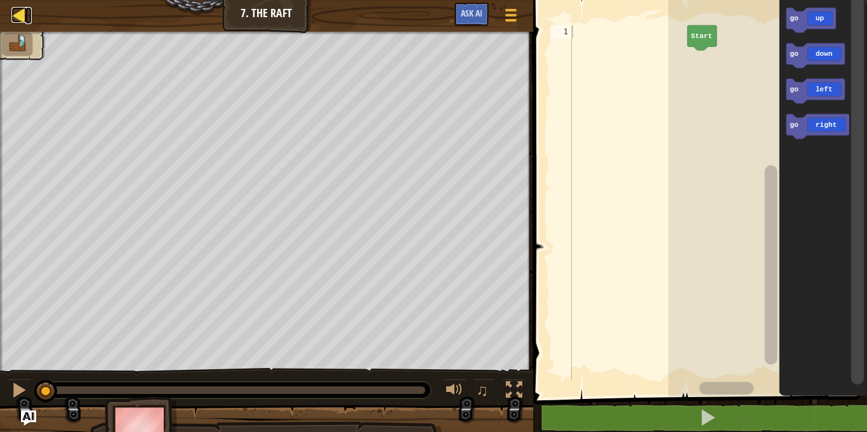
click at [23, 7] on div at bounding box center [19, 15] width 16 height 16
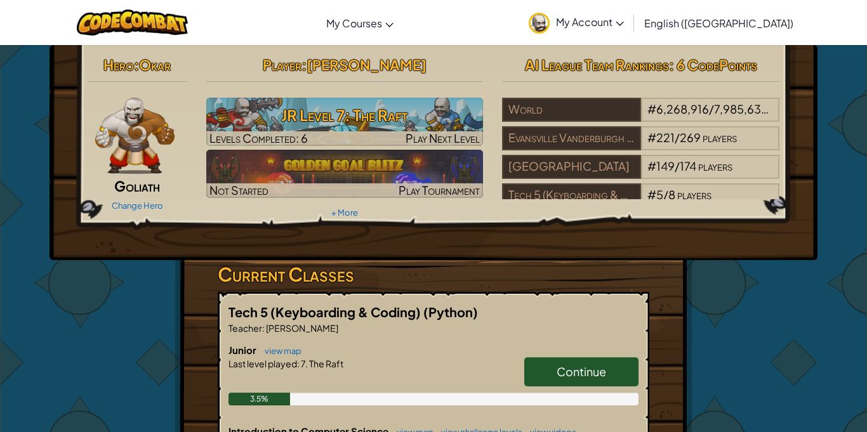
scroll to position [66, 0]
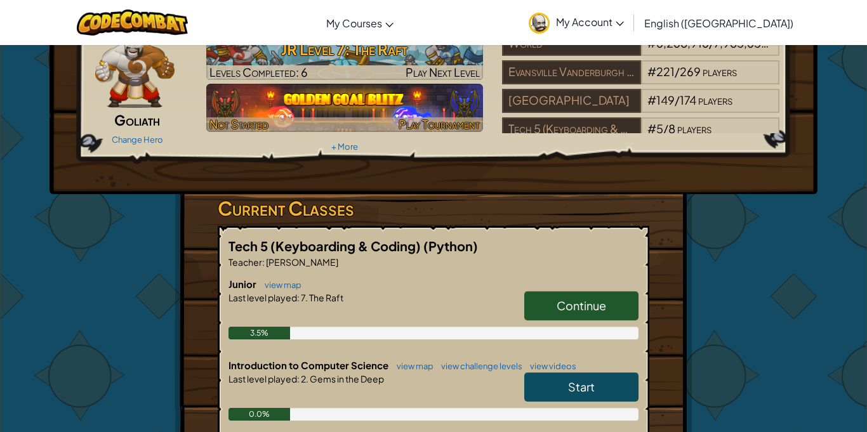
click at [359, 98] on img at bounding box center [344, 108] width 277 height 48
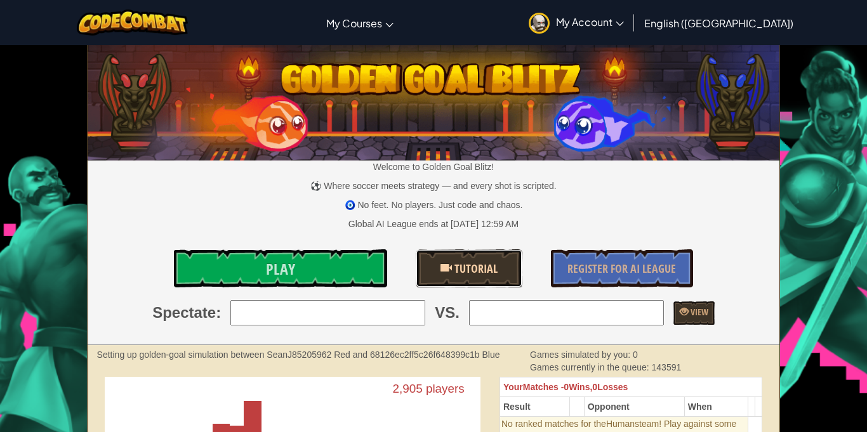
click at [497, 250] on link "Tutorial" at bounding box center [469, 269] width 107 height 38
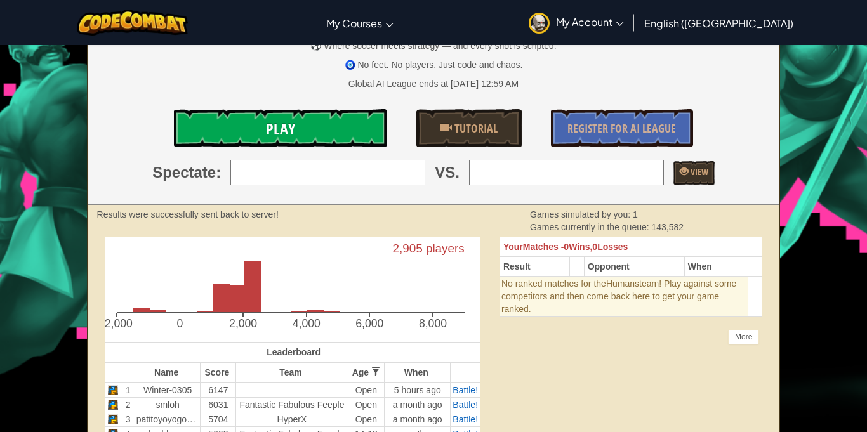
click at [267, 121] on span "Play" at bounding box center [280, 129] width 29 height 20
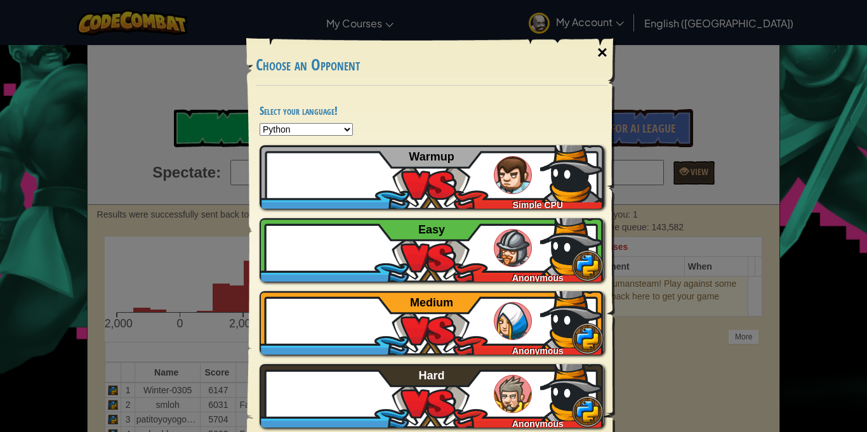
click at [591, 40] on div "×" at bounding box center [602, 52] width 29 height 37
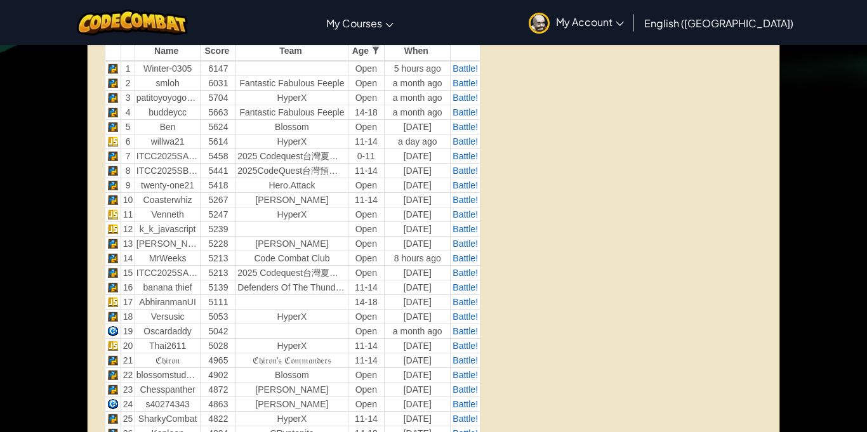
scroll to position [0, 0]
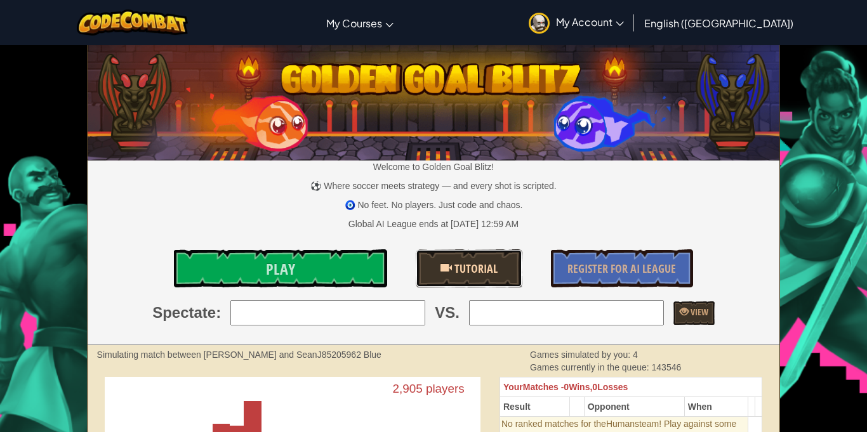
click at [507, 260] on link "Tutorial" at bounding box center [469, 269] width 107 height 38
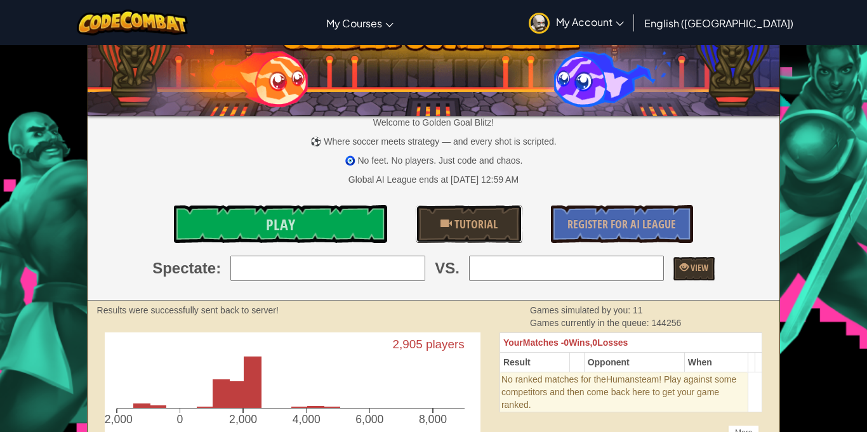
scroll to position [46, 0]
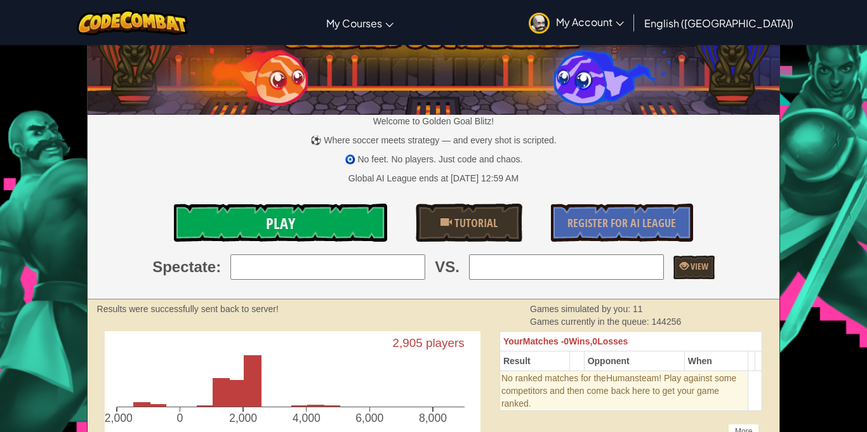
click at [290, 233] on span "Play" at bounding box center [280, 223] width 29 height 20
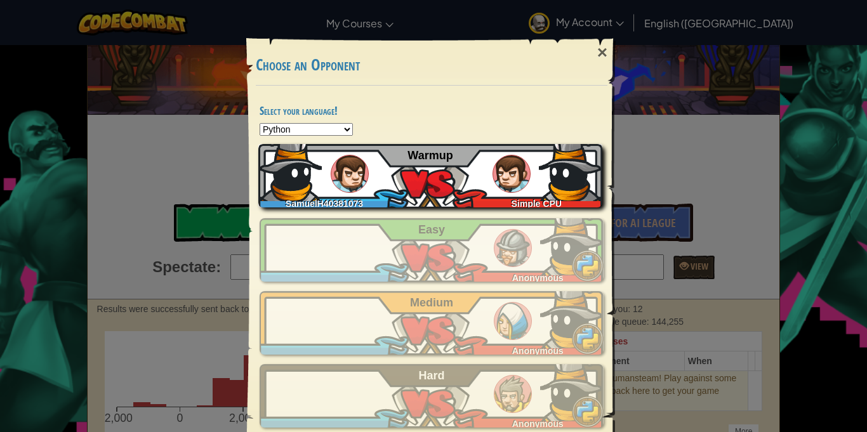
click at [330, 179] on div "SamuelH40381073 Simple CPU Warmup" at bounding box center [430, 175] width 344 height 63
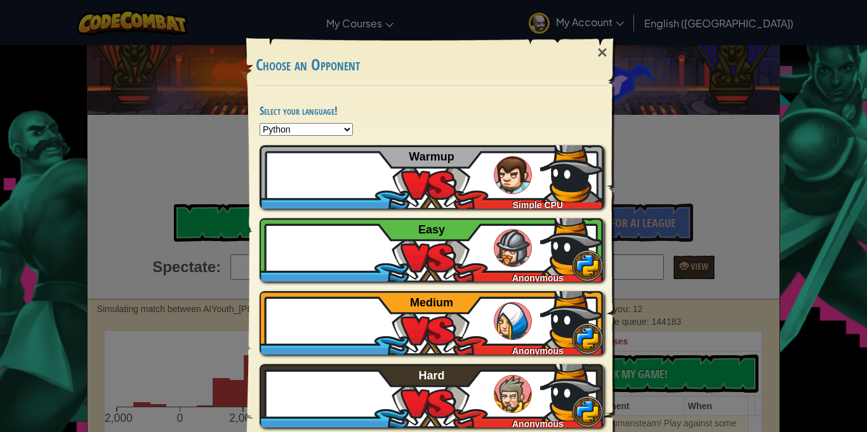
click at [170, 164] on div "× Choose an Opponent Select your language! Python JavaScript CoffeeScript Lua C…" at bounding box center [433, 216] width 867 height 432
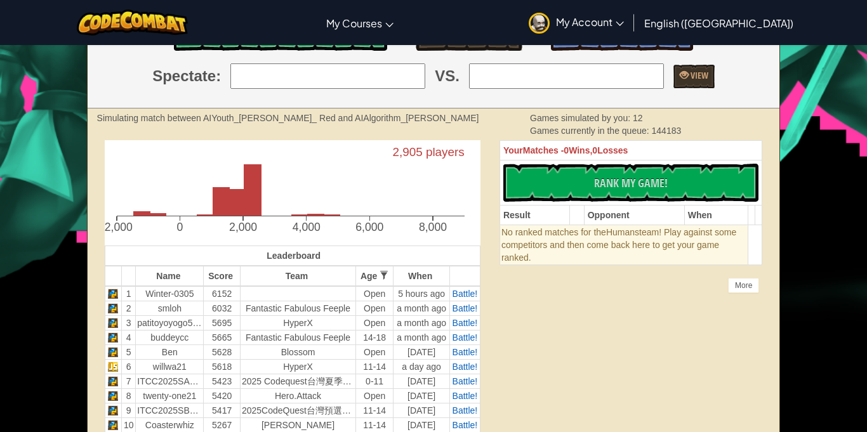
scroll to position [0, 0]
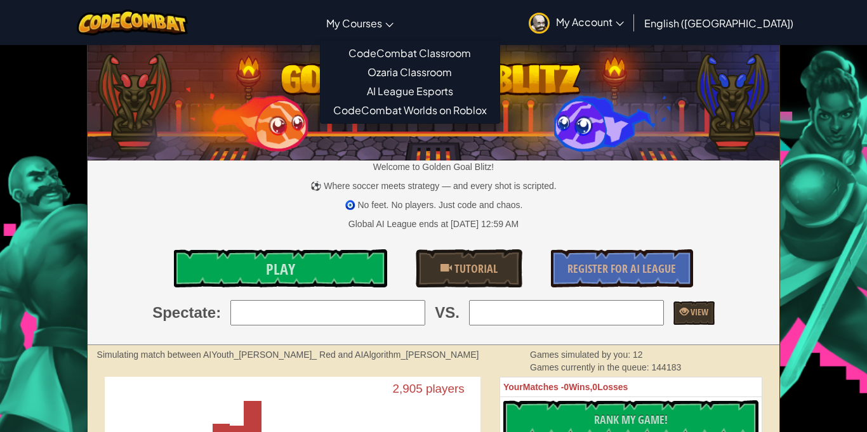
click at [392, 36] on link "My Courses" at bounding box center [360, 23] width 80 height 34
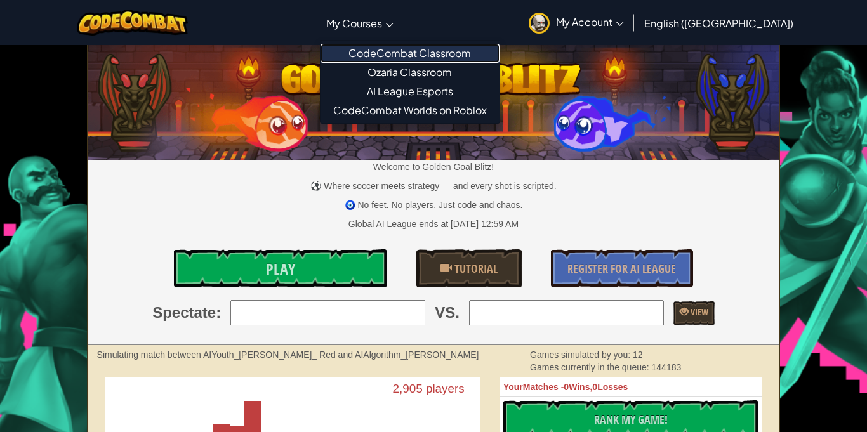
click at [400, 54] on link "CodeCombat Classroom" at bounding box center [410, 53] width 179 height 19
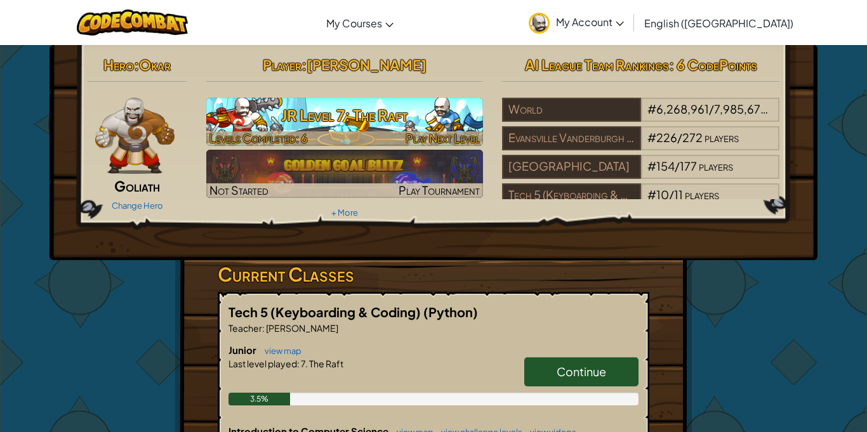
click at [297, 119] on h3 "JR Level 7: The Raft" at bounding box center [344, 115] width 277 height 29
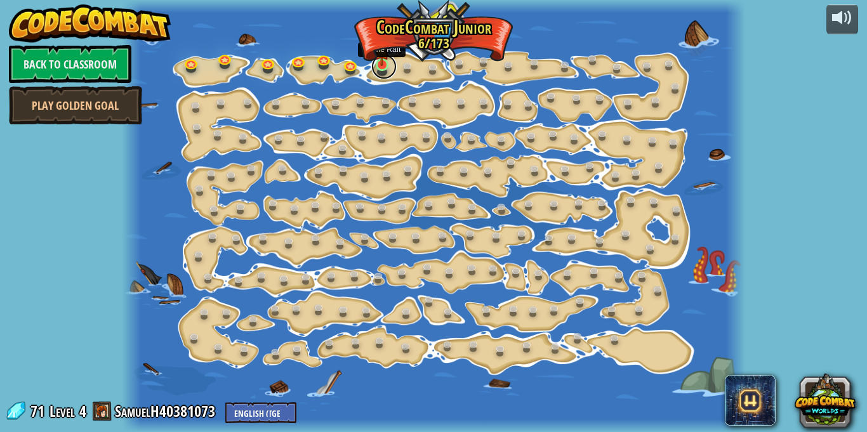
click at [384, 70] on link at bounding box center [383, 66] width 25 height 25
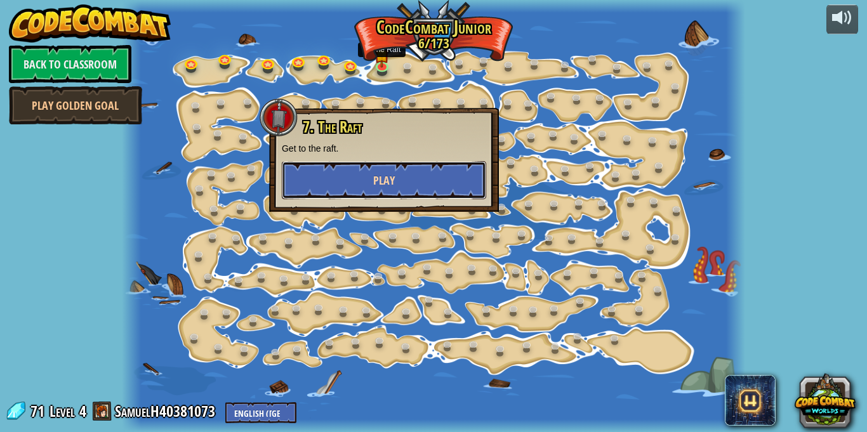
click at [399, 198] on button "Play" at bounding box center [384, 180] width 204 height 38
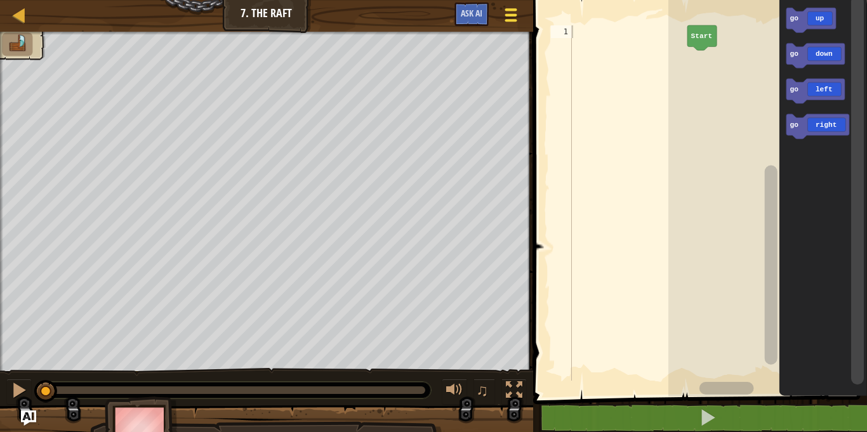
click at [515, 11] on div at bounding box center [510, 15] width 17 height 18
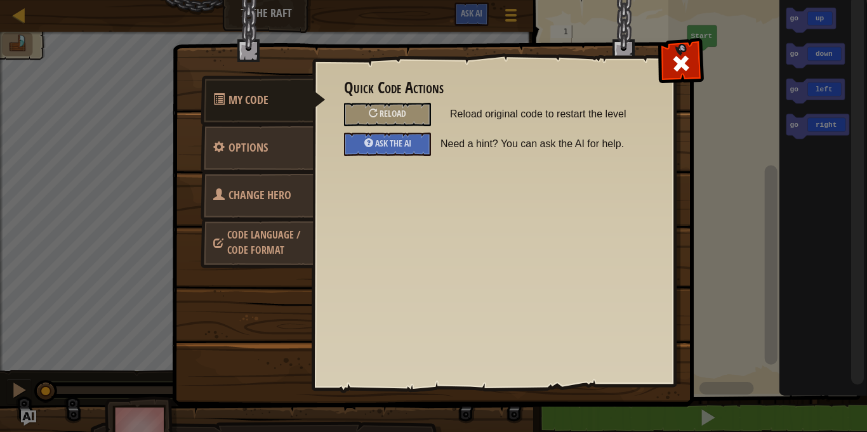
click at [284, 178] on link "Change Hero" at bounding box center [257, 196] width 113 height 50
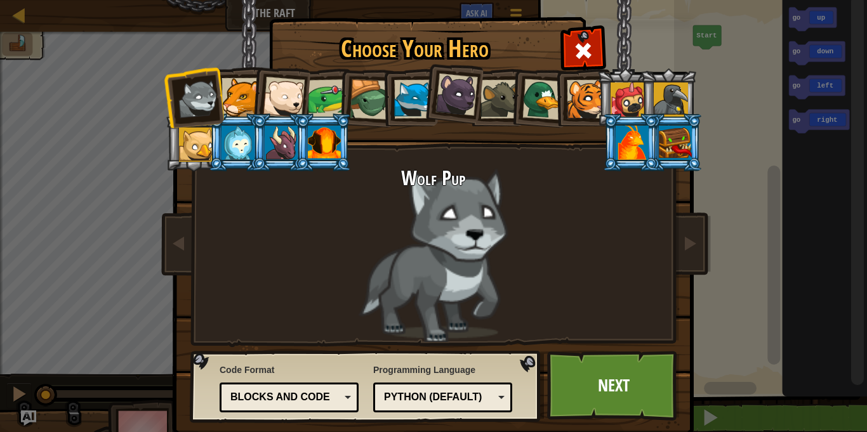
click at [685, 159] on div at bounding box center [675, 143] width 33 height 34
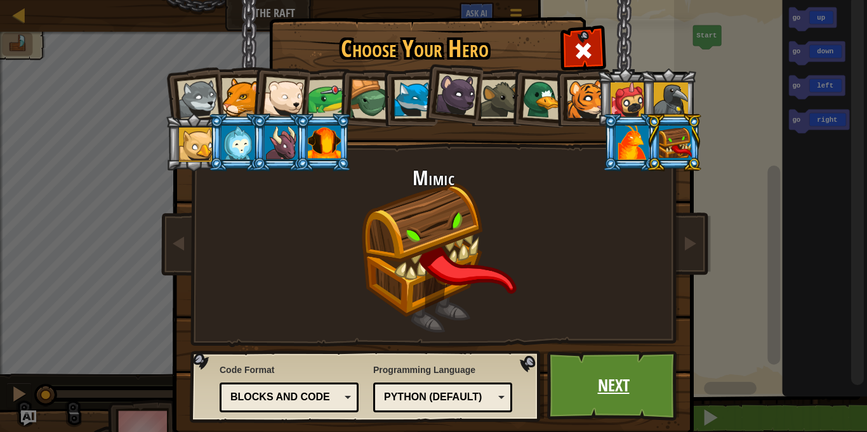
click at [597, 373] on link "Next" at bounding box center [613, 386] width 133 height 70
